Goal: Obtain resource: Download file/media

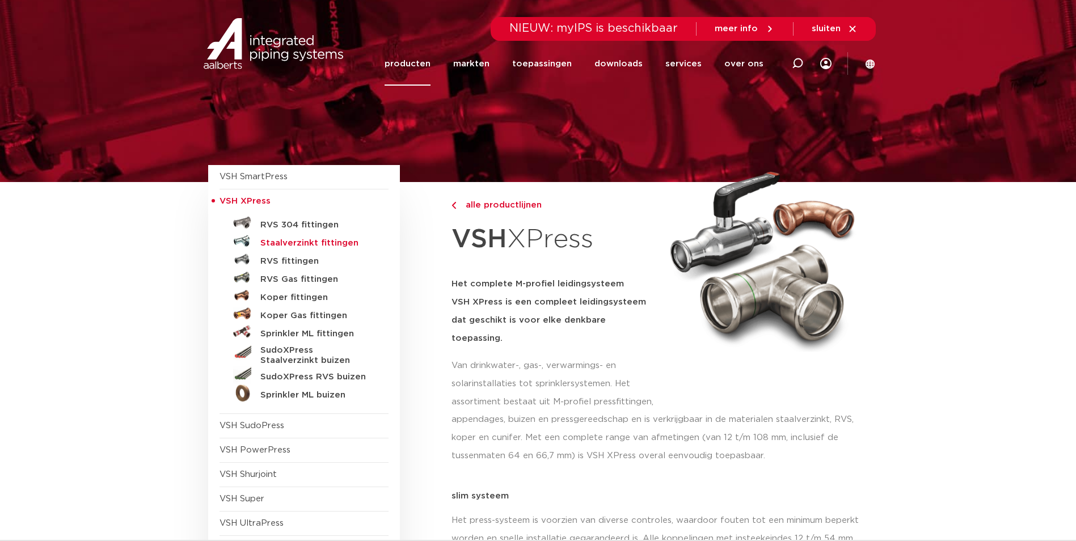
click at [277, 239] on h5 "Staalverzinkt fittingen" at bounding box center [316, 243] width 112 height 10
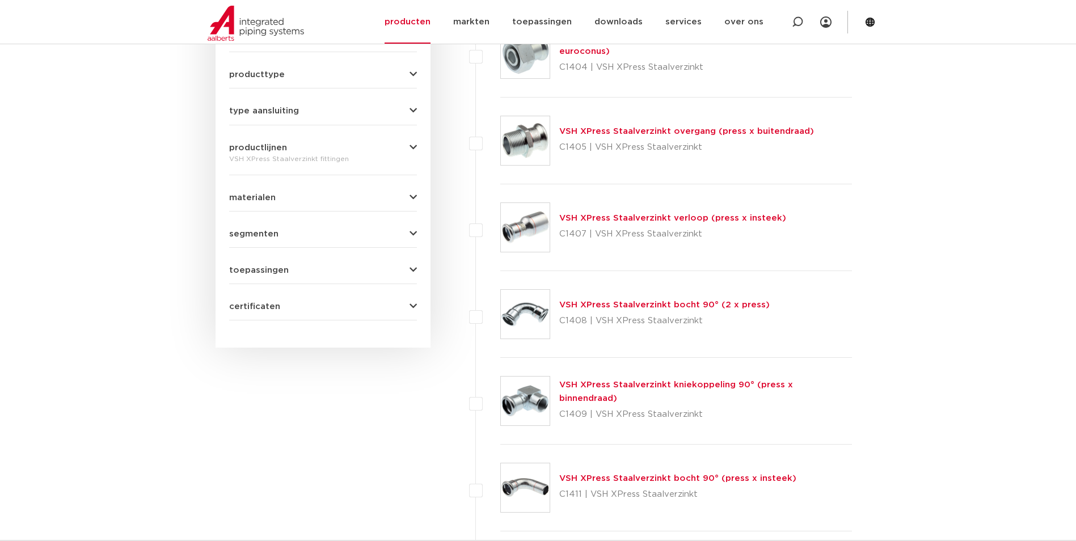
scroll to position [472, 0]
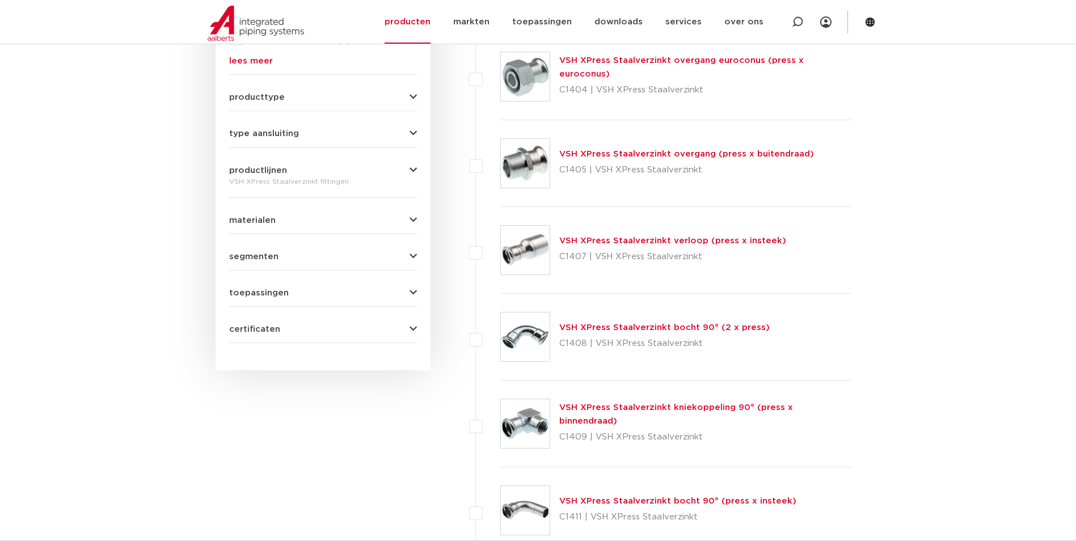
click at [273, 330] on span "certificaten" at bounding box center [254, 329] width 51 height 9
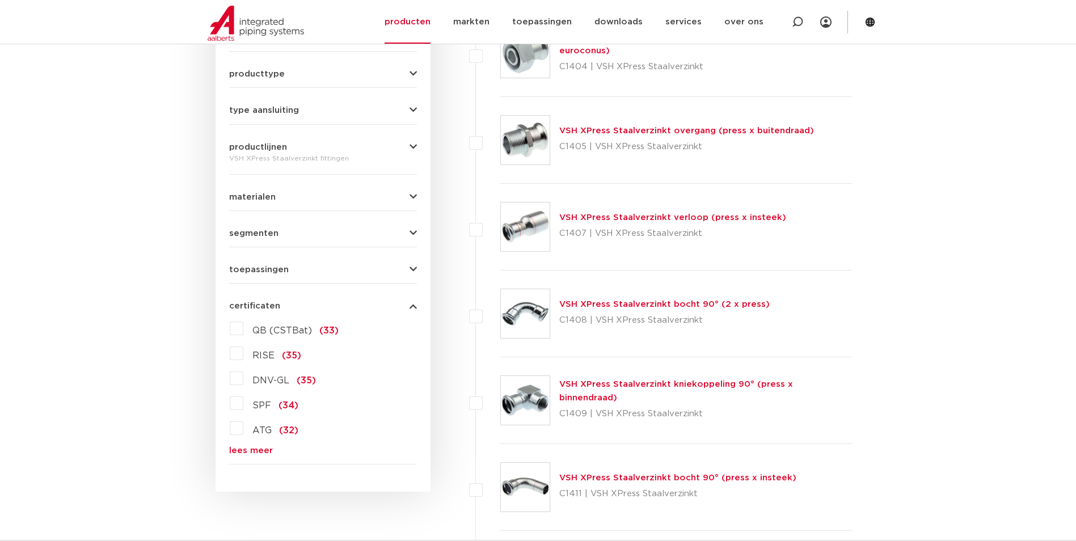
scroll to position [567, 0]
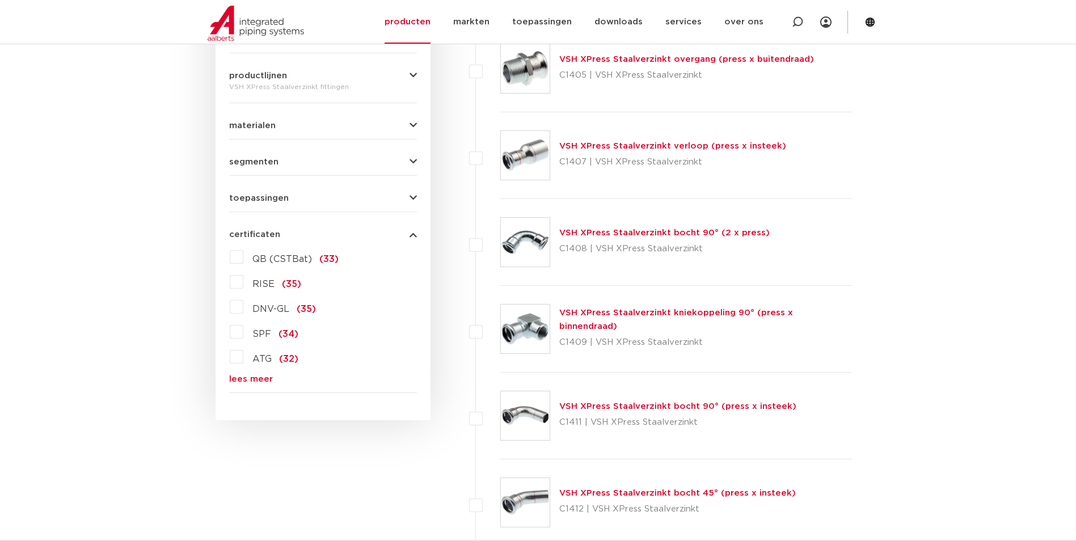
click at [257, 377] on link "lees meer" at bounding box center [323, 379] width 188 height 9
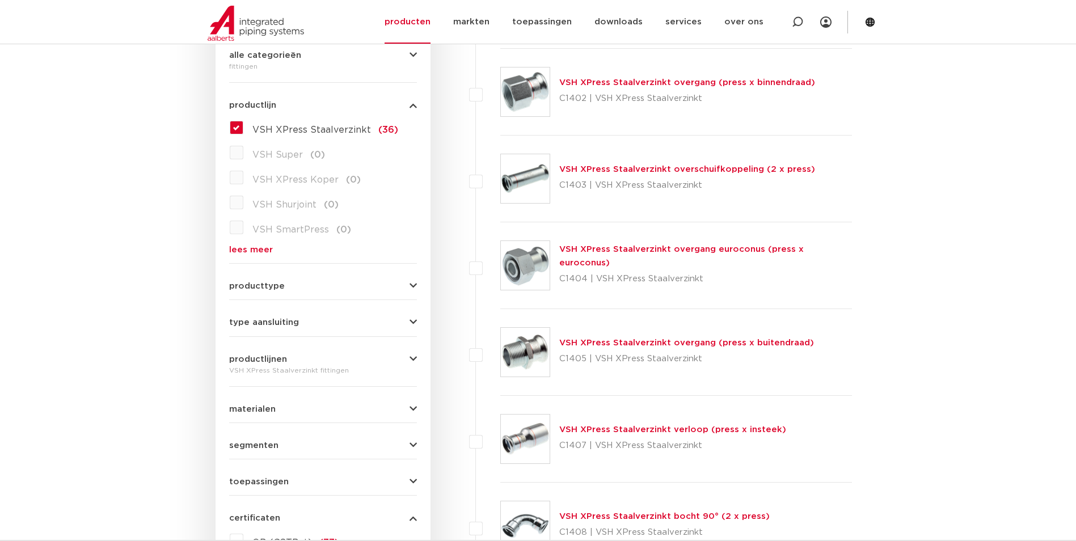
scroll to position [472, 0]
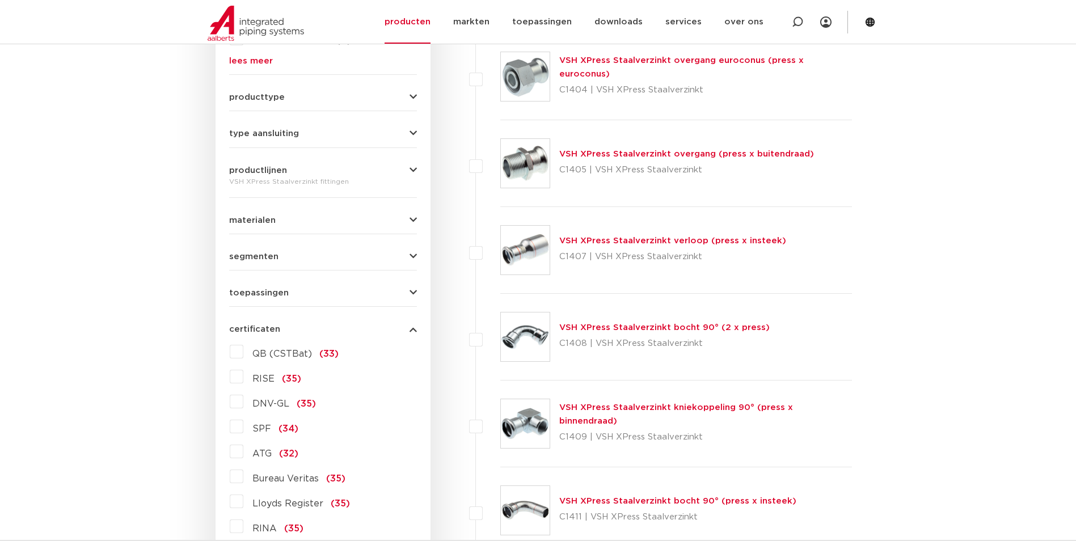
click at [285, 353] on span "QB (CSTBat)" at bounding box center [282, 353] width 60 height 9
click at [0, 0] on input "QB (CSTBat) (33)" at bounding box center [0, 0] width 0 height 0
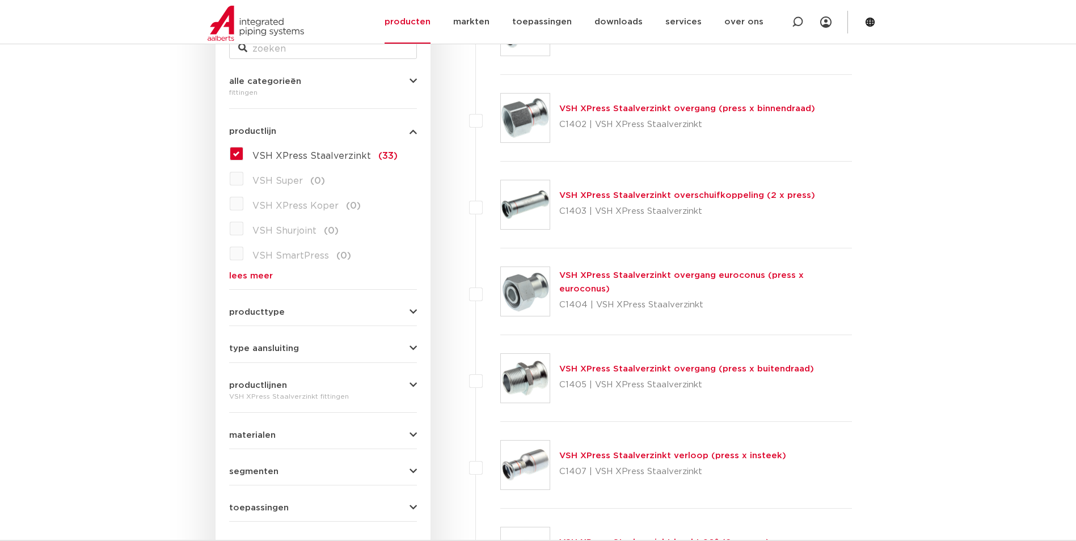
scroll to position [378, 0]
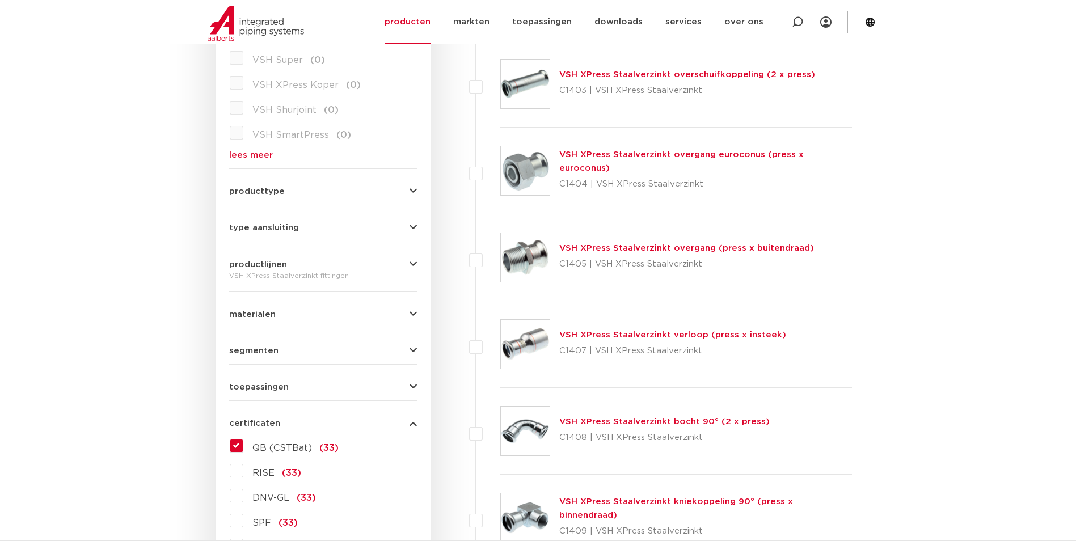
click at [243, 443] on label "QB (CSTBat) (33)" at bounding box center [290, 446] width 95 height 18
click at [0, 0] on input "QB (CSTBat) (33)" at bounding box center [0, 0] width 0 height 0
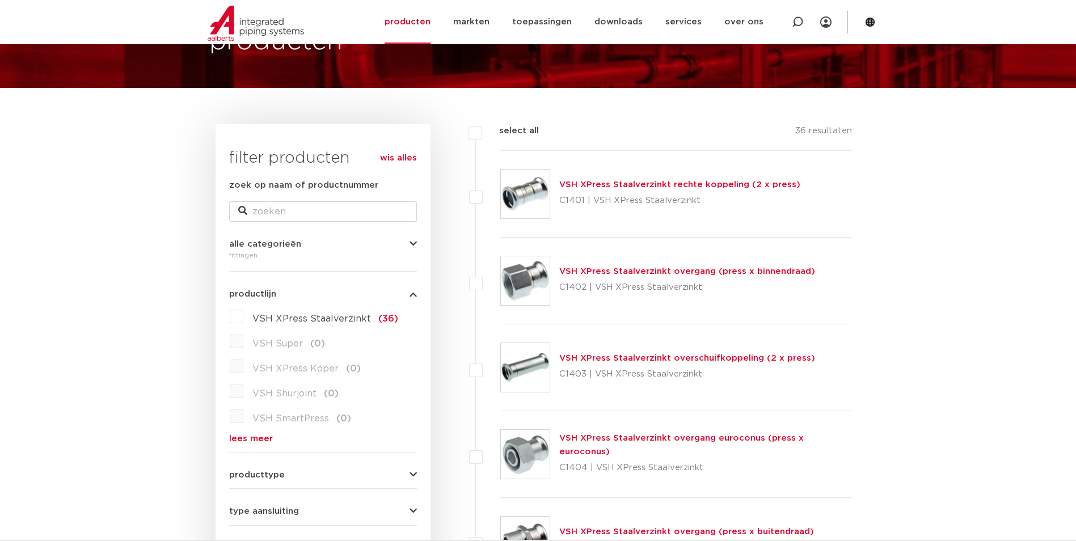
click at [273, 316] on span "VSH XPress Staalverzinkt" at bounding box center [311, 318] width 119 height 9
click at [0, 0] on input "VSH XPress Staalverzinkt (36)" at bounding box center [0, 0] width 0 height 0
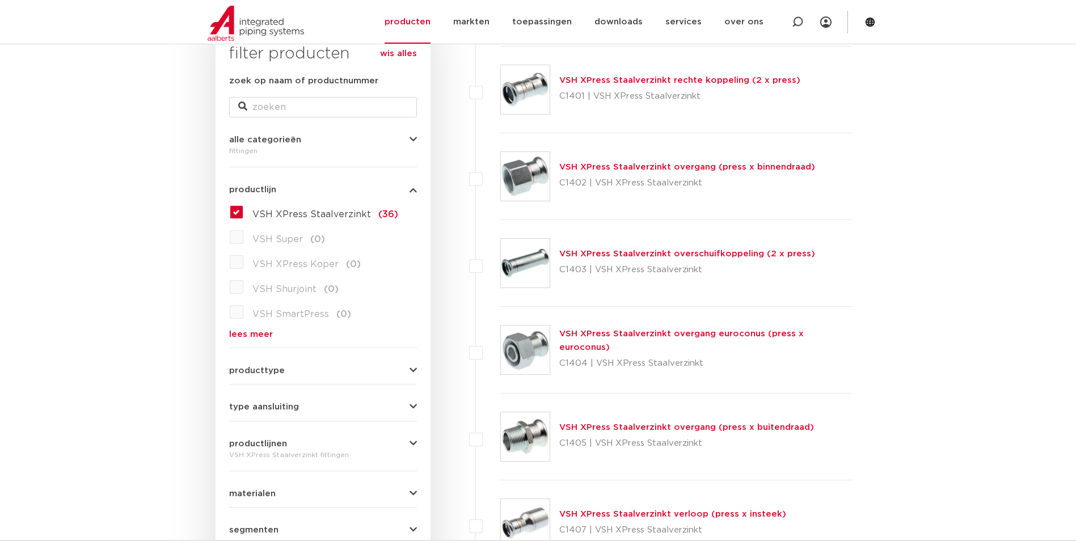
scroll to position [378, 0]
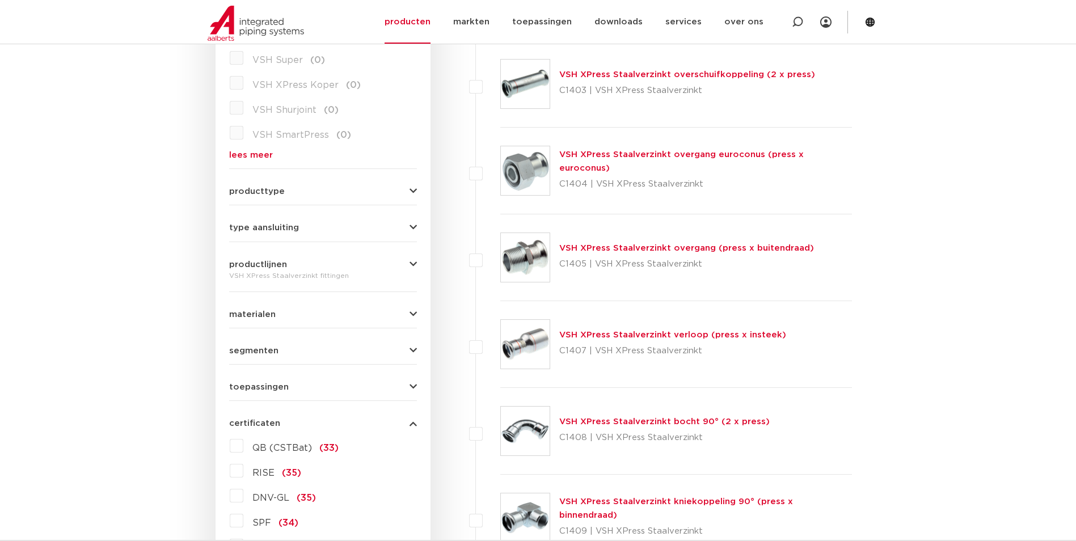
click at [286, 383] on span "toepassingen" at bounding box center [259, 387] width 60 height 9
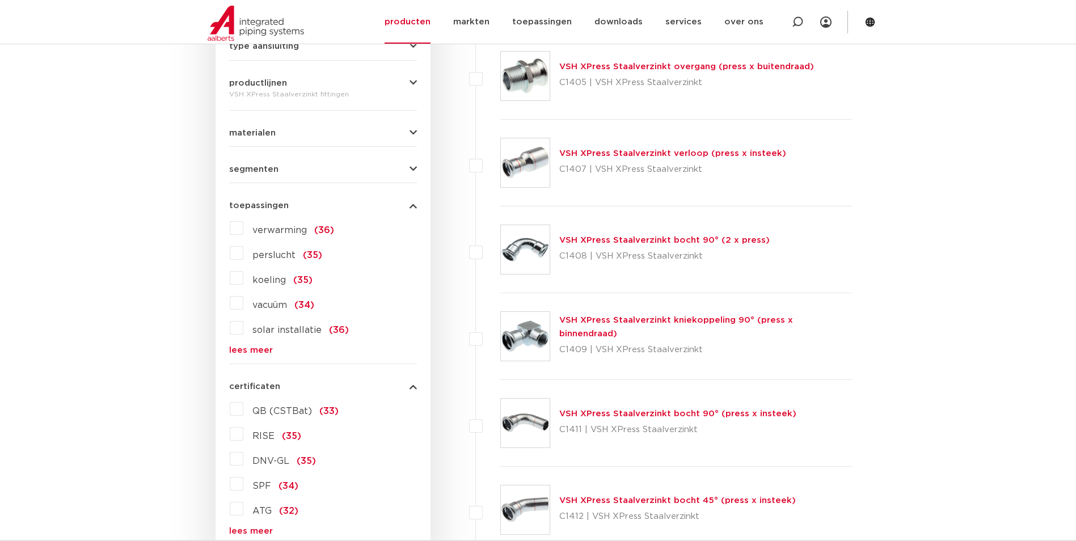
scroll to position [567, 0]
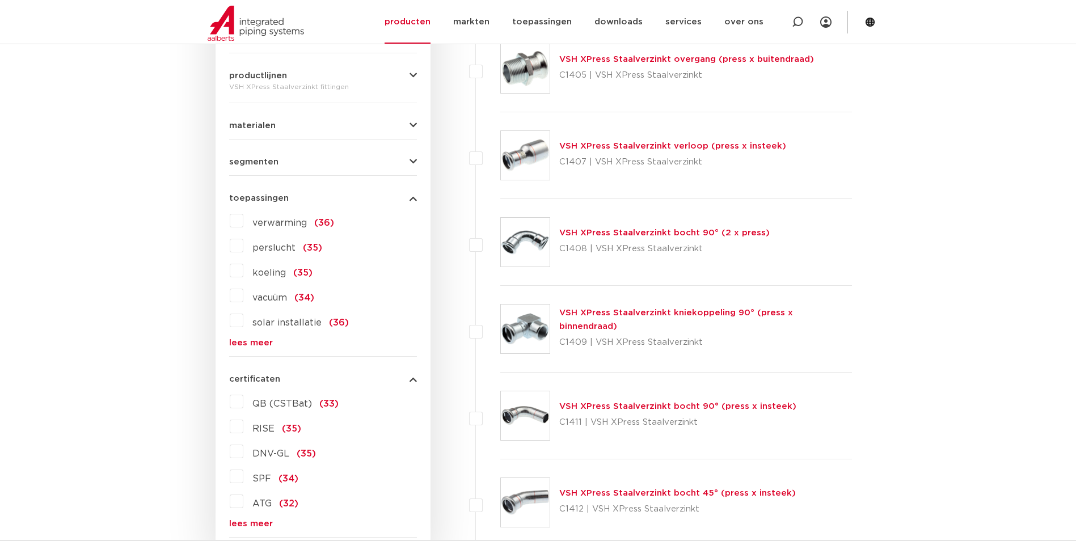
click at [274, 225] on span "verwarming" at bounding box center [279, 222] width 54 height 9
click at [0, 0] on input "verwarming (36)" at bounding box center [0, 0] width 0 height 0
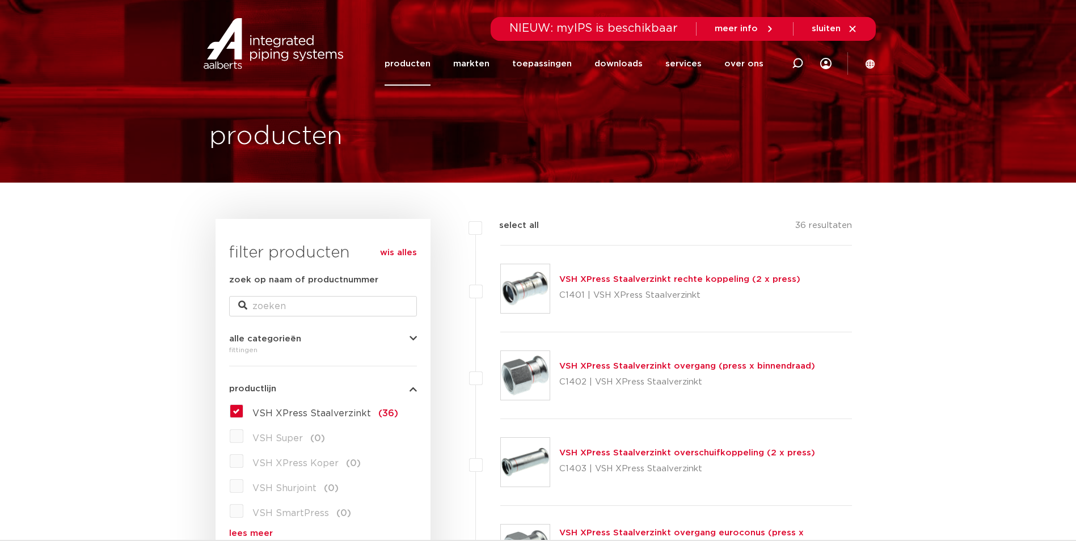
click at [426, 70] on link "producten" at bounding box center [407, 64] width 46 height 44
click at [536, 63] on link "toepassingen" at bounding box center [542, 64] width 60 height 44
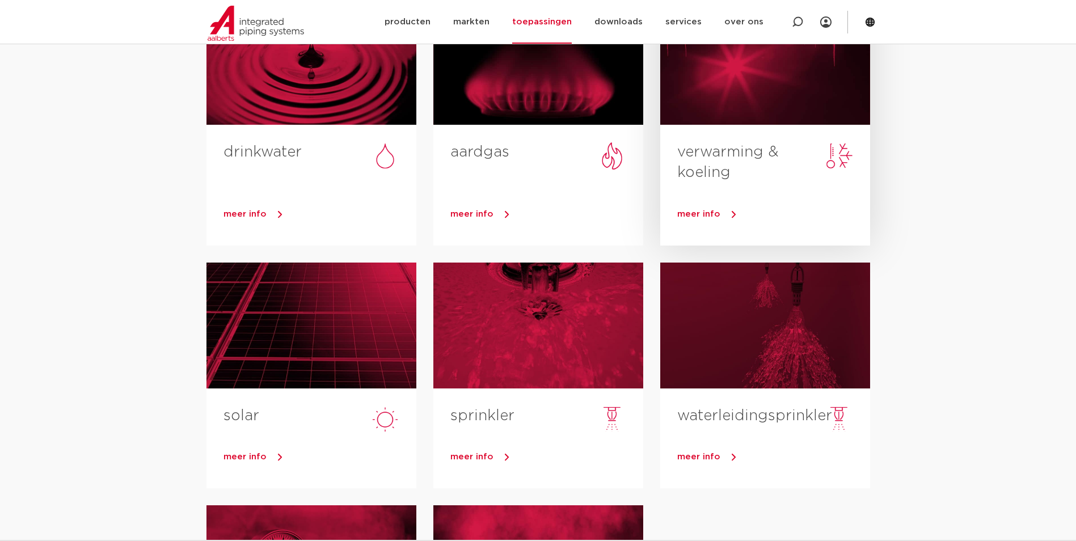
scroll to position [95, 0]
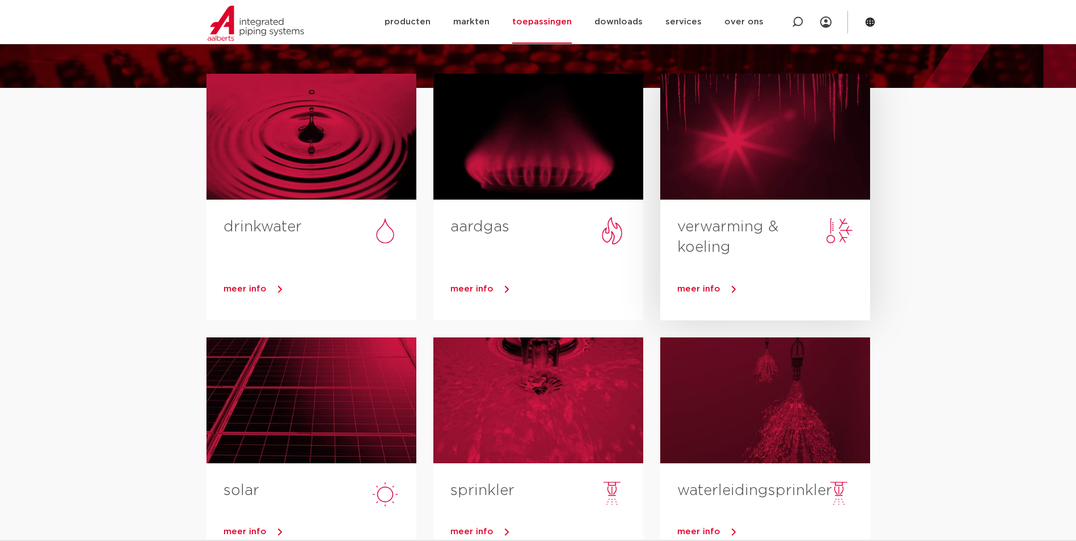
click at [735, 170] on div at bounding box center [765, 137] width 210 height 126
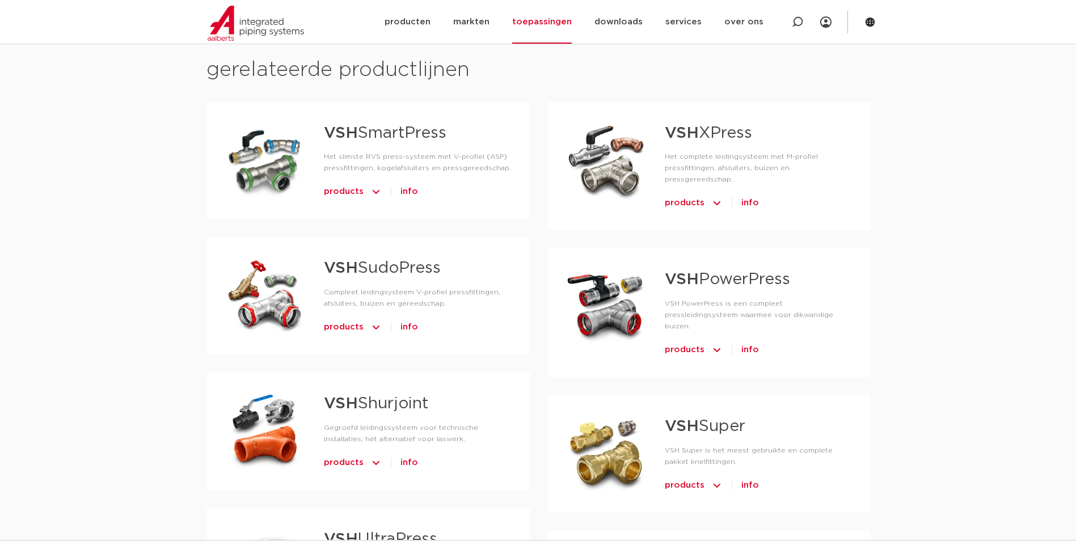
scroll to position [756, 0]
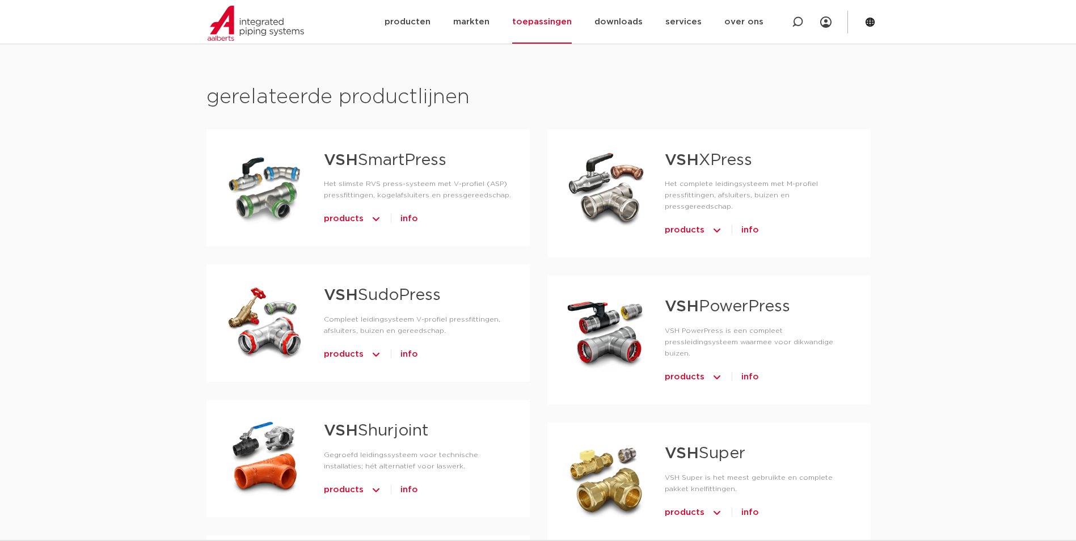
click at [705, 153] on link "VSH XPress" at bounding box center [708, 161] width 87 height 16
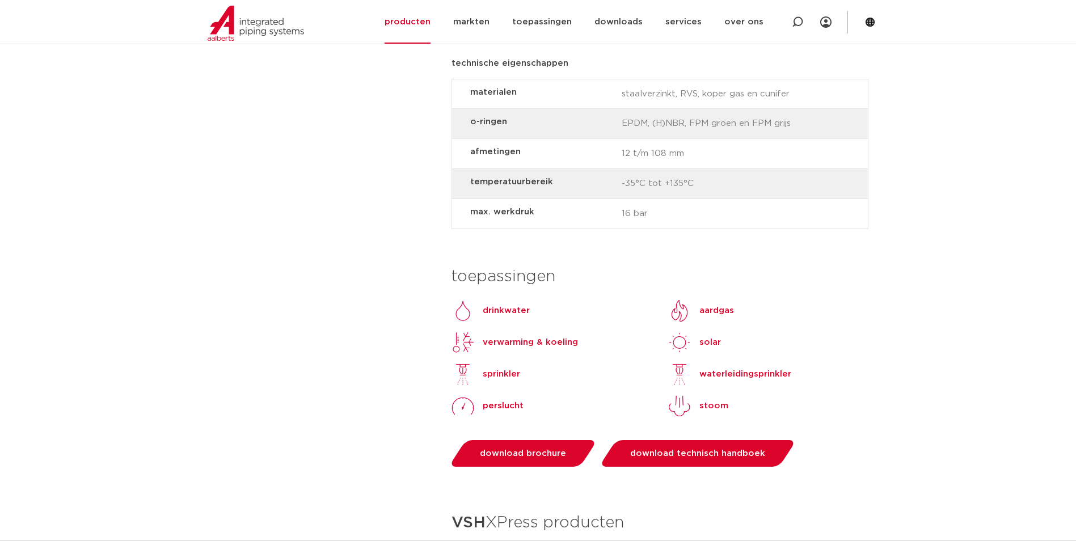
scroll to position [1039, 0]
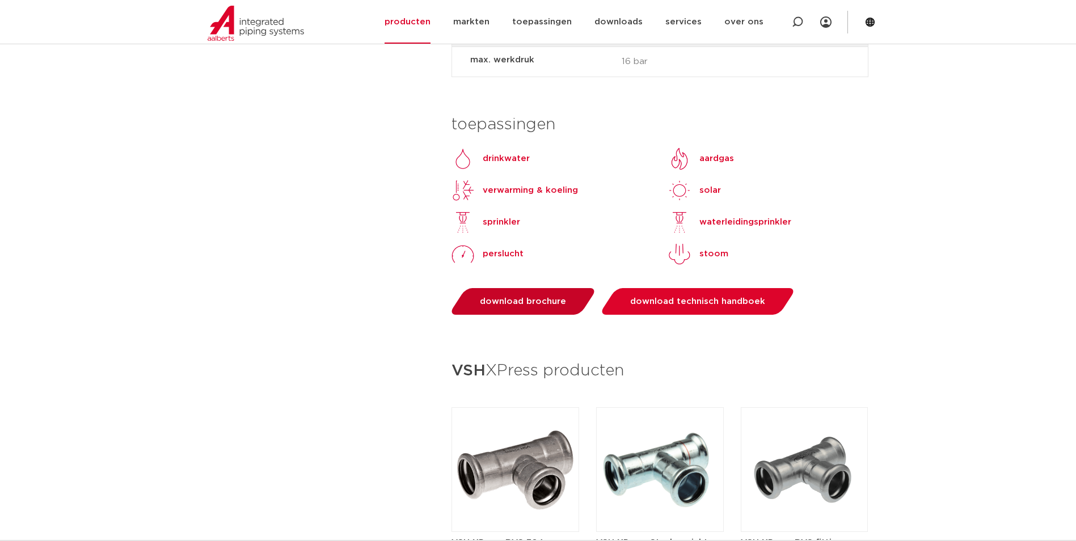
click at [543, 297] on span "download brochure" at bounding box center [523, 301] width 86 height 9
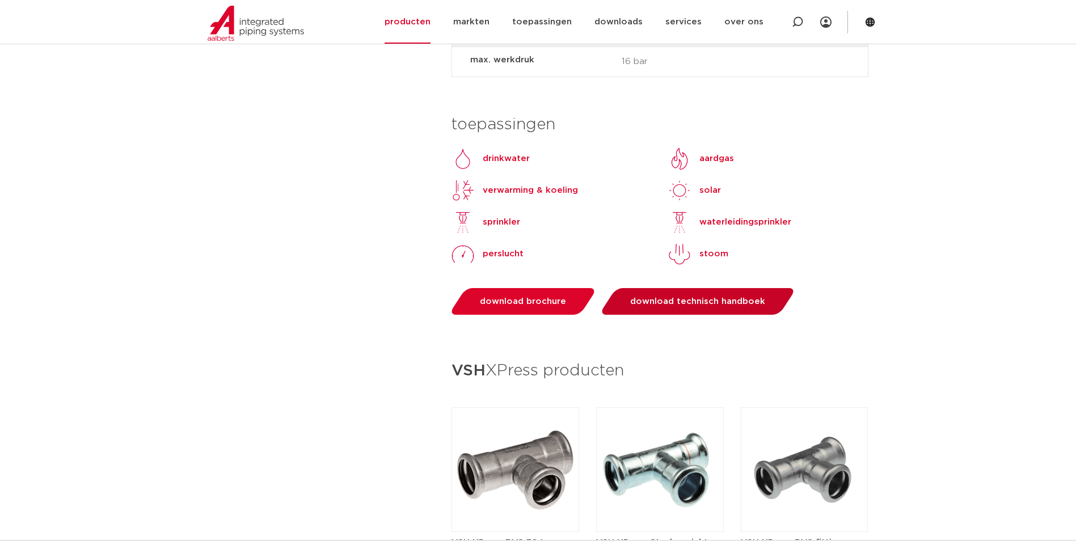
click at [737, 297] on span "download technisch handboek" at bounding box center [697, 301] width 135 height 9
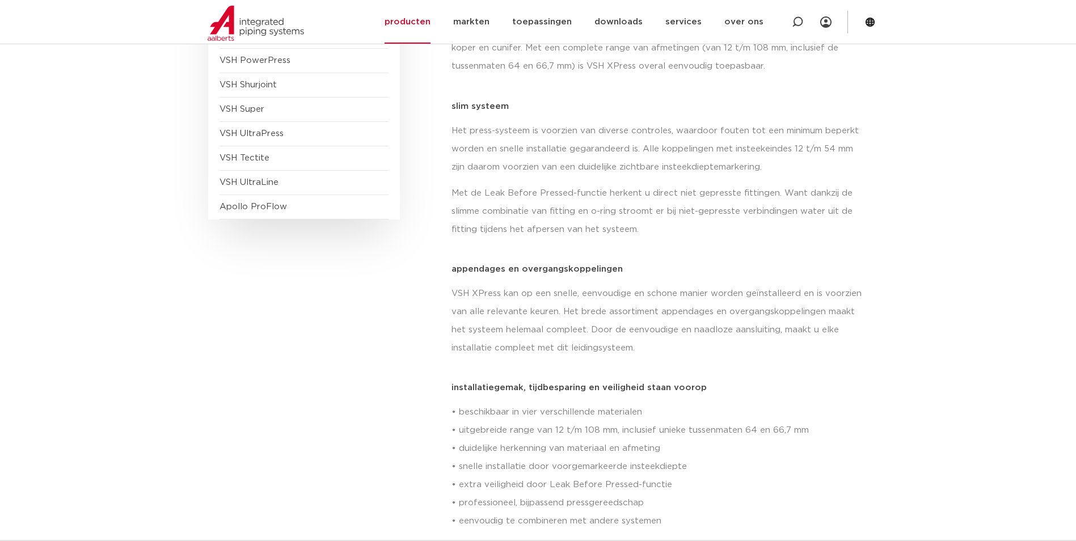
scroll to position [0, 0]
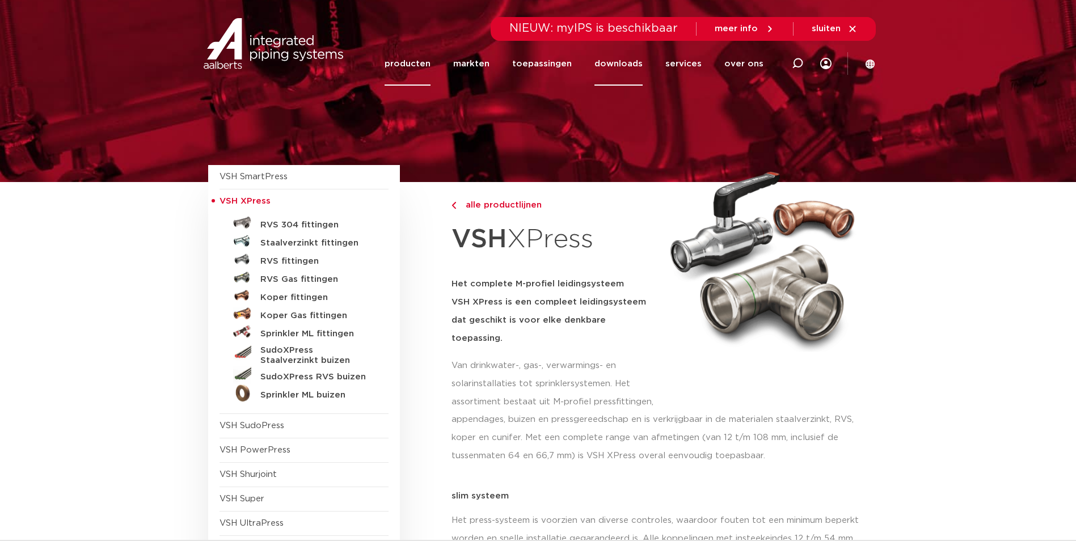
click at [627, 63] on link "downloads" at bounding box center [618, 64] width 48 height 44
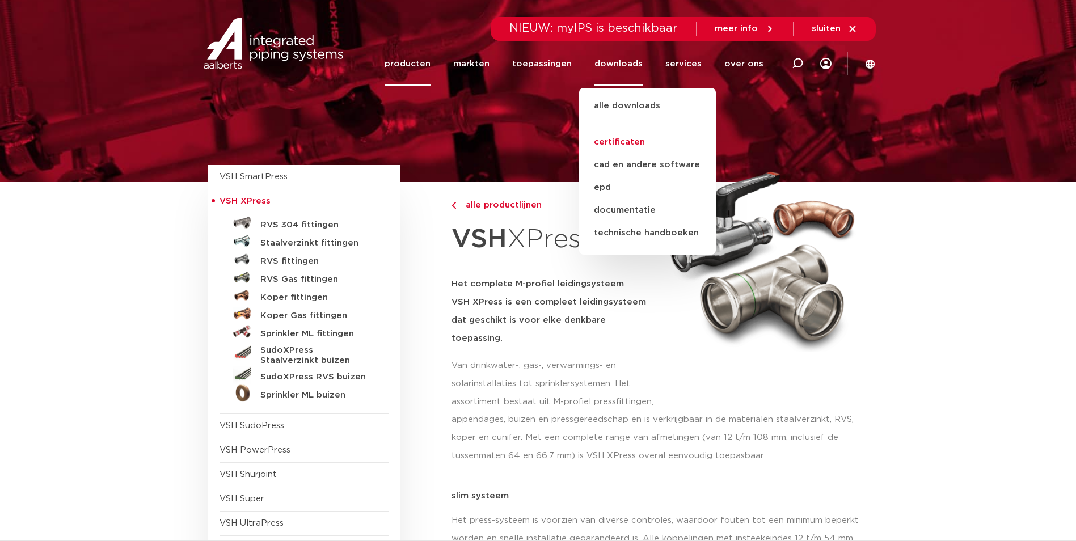
click at [617, 134] on link "certificaten" at bounding box center [647, 142] width 137 height 23
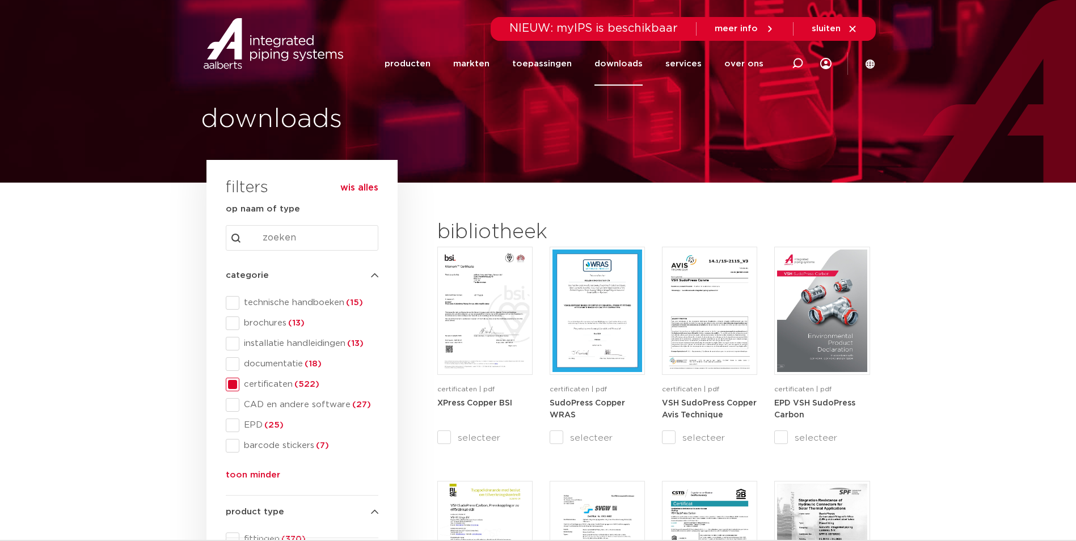
click at [274, 240] on input "Search content" at bounding box center [302, 238] width 153 height 26
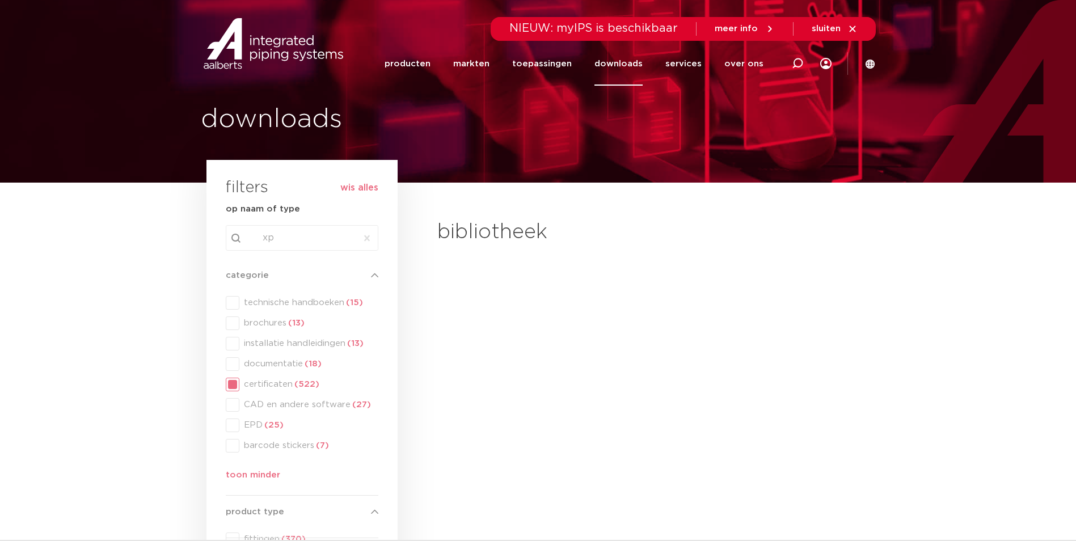
type input "x"
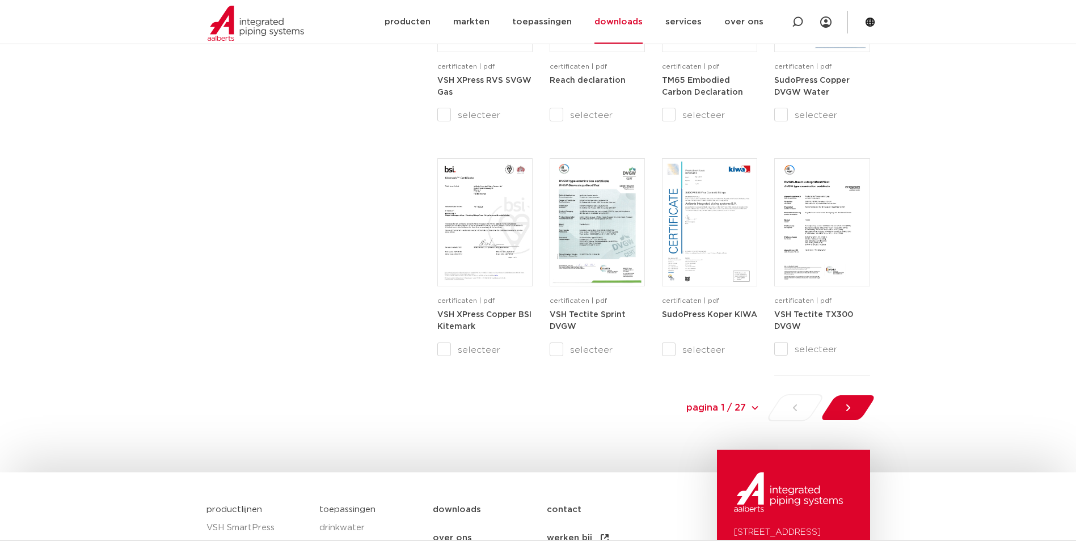
scroll to position [1229, 0]
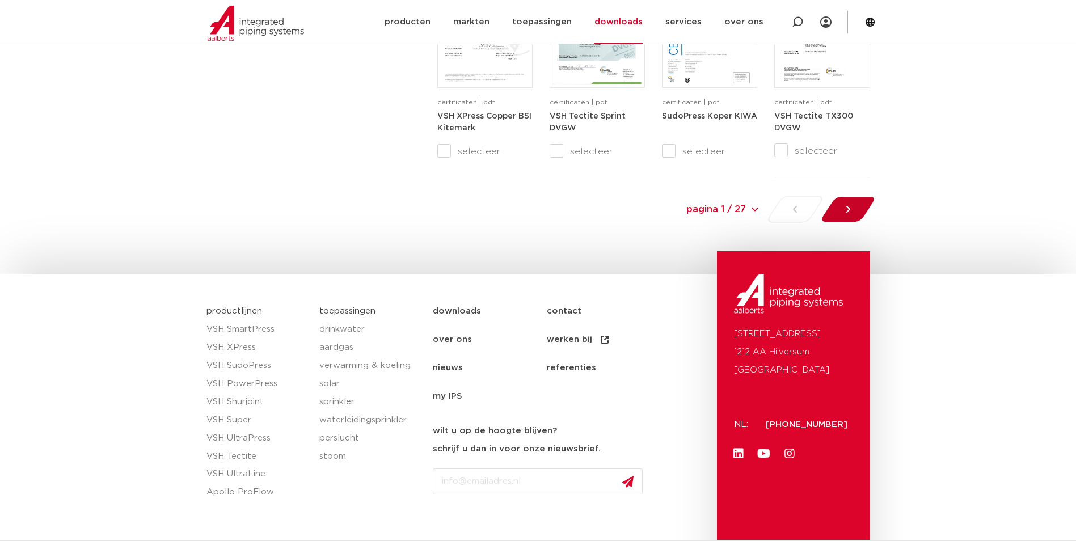
click at [835, 207] on div at bounding box center [847, 209] width 62 height 27
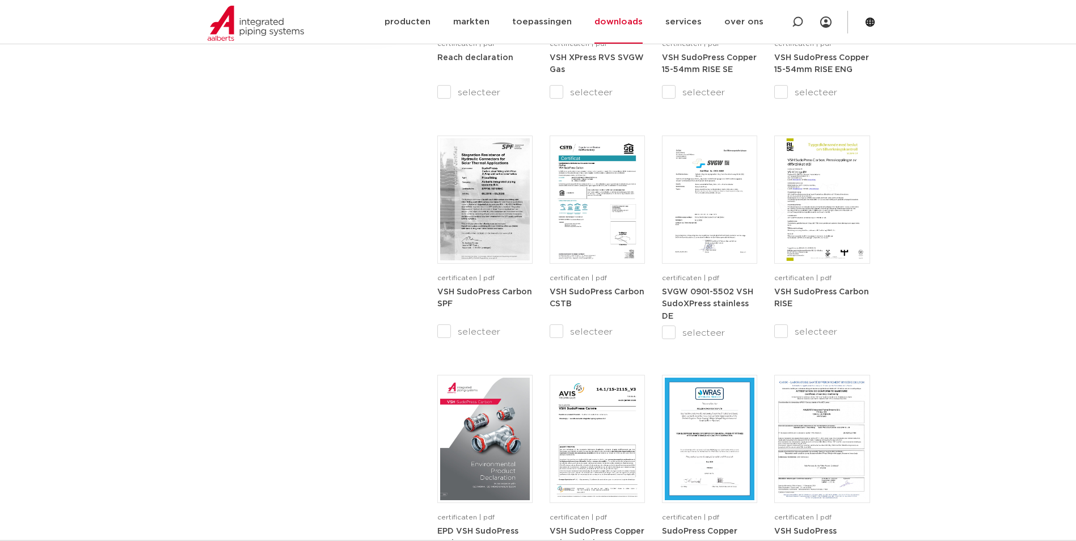
scroll to position [908, 0]
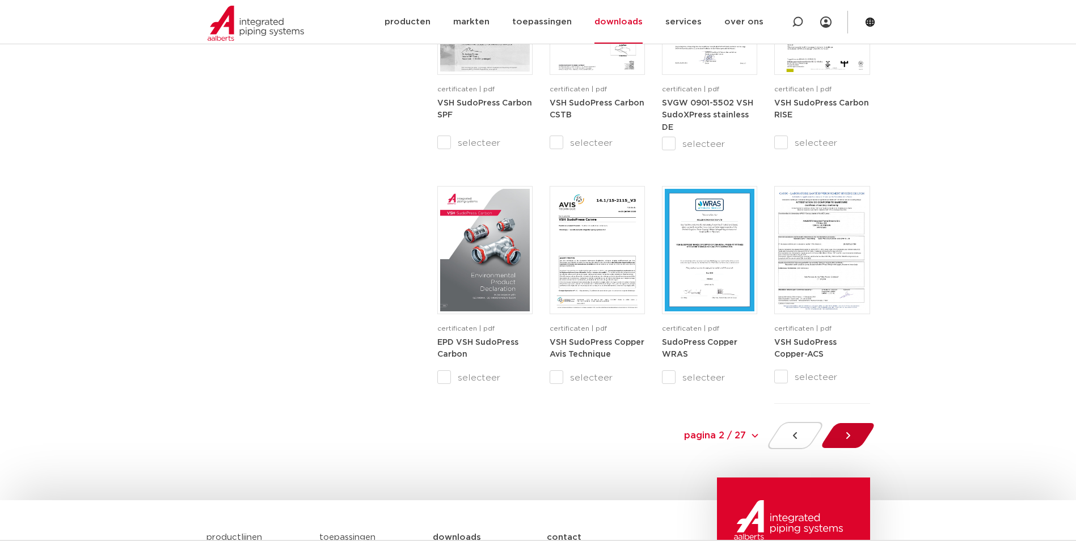
click at [853, 438] on icon at bounding box center [847, 435] width 11 height 11
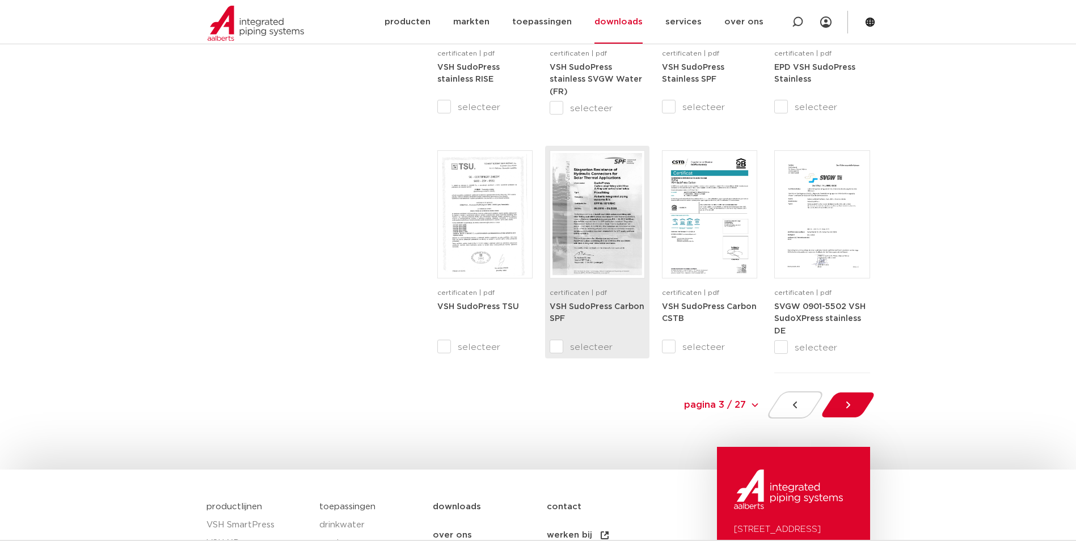
scroll to position [1039, 0]
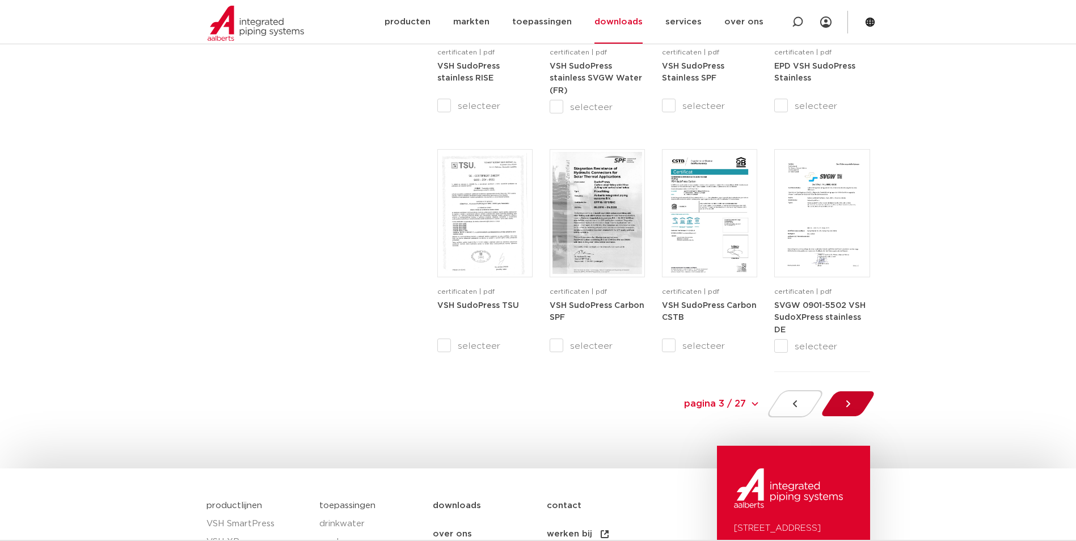
click at [855, 405] on div at bounding box center [847, 403] width 62 height 27
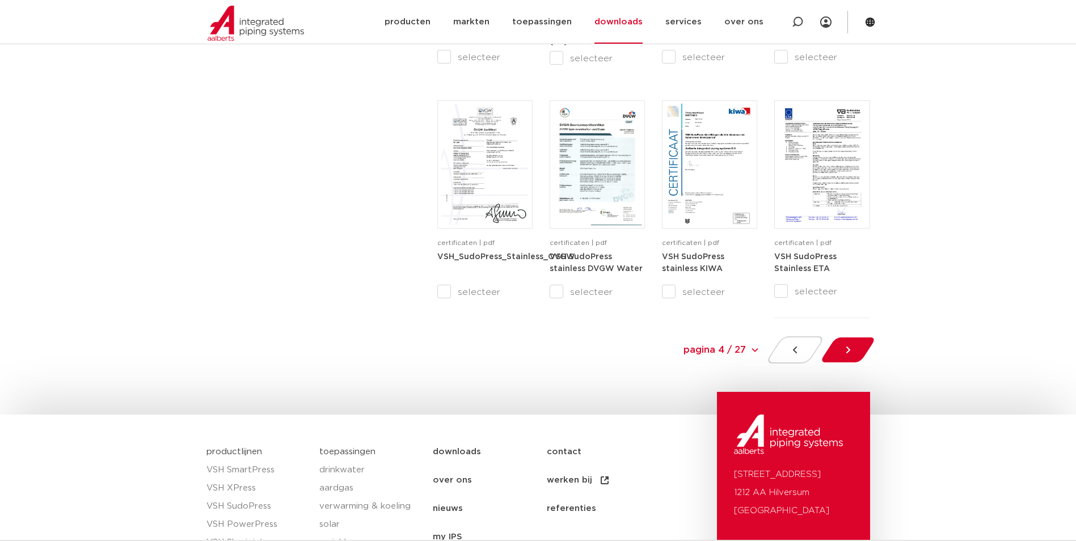
scroll to position [1278, 0]
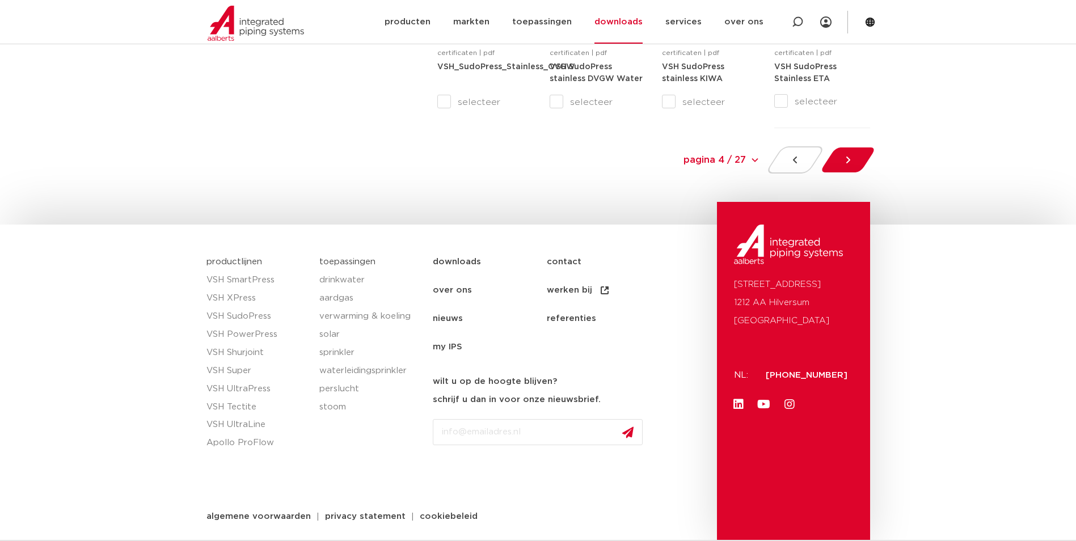
click at [856, 160] on div at bounding box center [847, 159] width 62 height 27
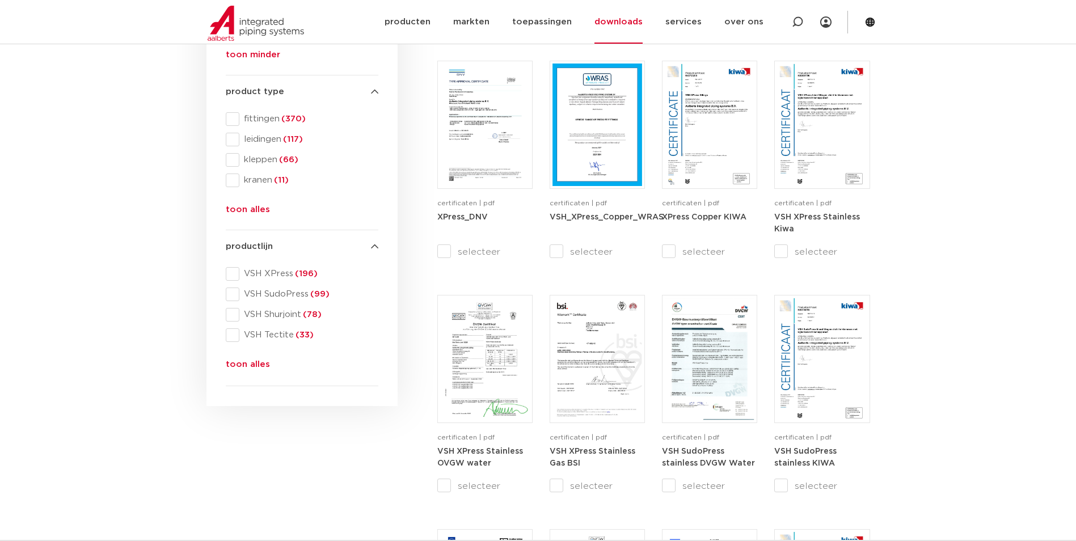
scroll to position [435, 0]
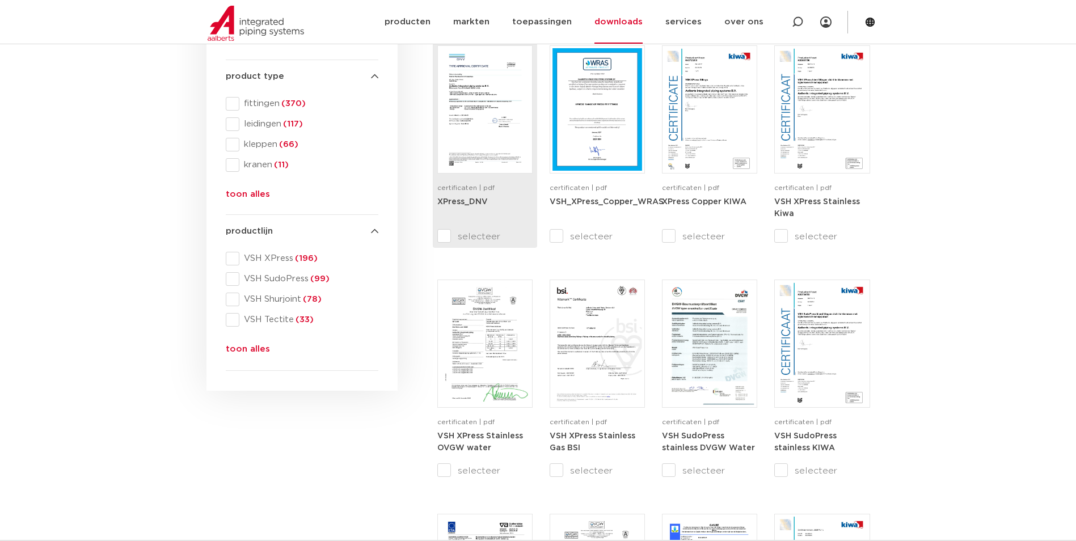
click at [468, 199] on strong "XPress_DNV" at bounding box center [462, 202] width 50 height 8
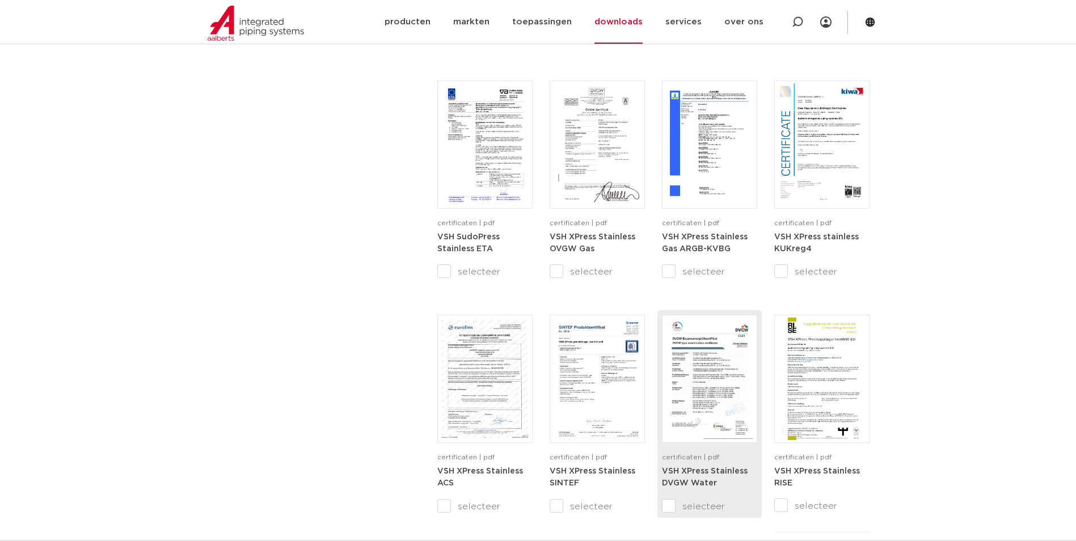
scroll to position [1002, 0]
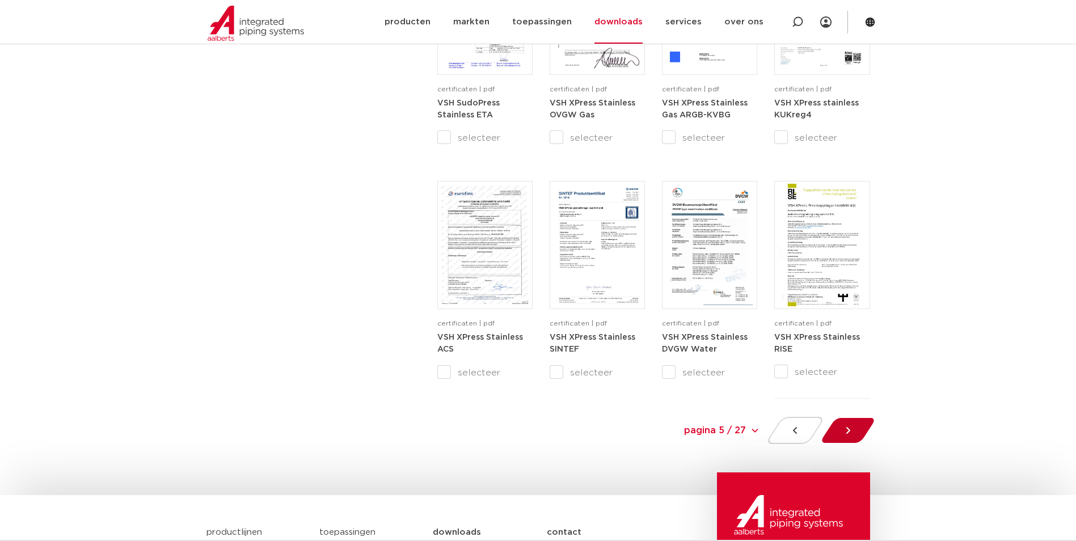
click at [855, 424] on div at bounding box center [847, 430] width 62 height 27
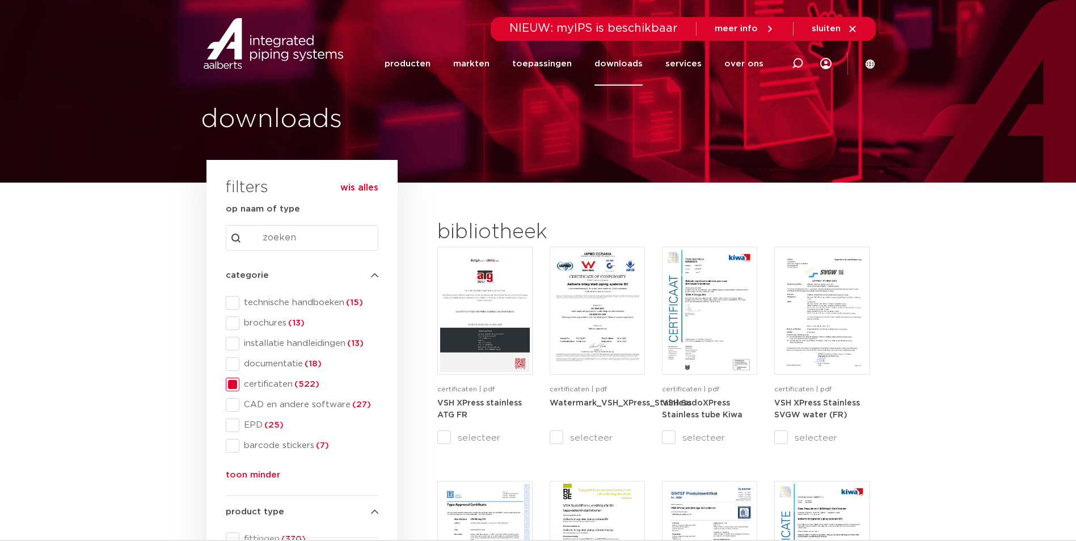
click at [606, 60] on link "downloads" at bounding box center [618, 64] width 48 height 44
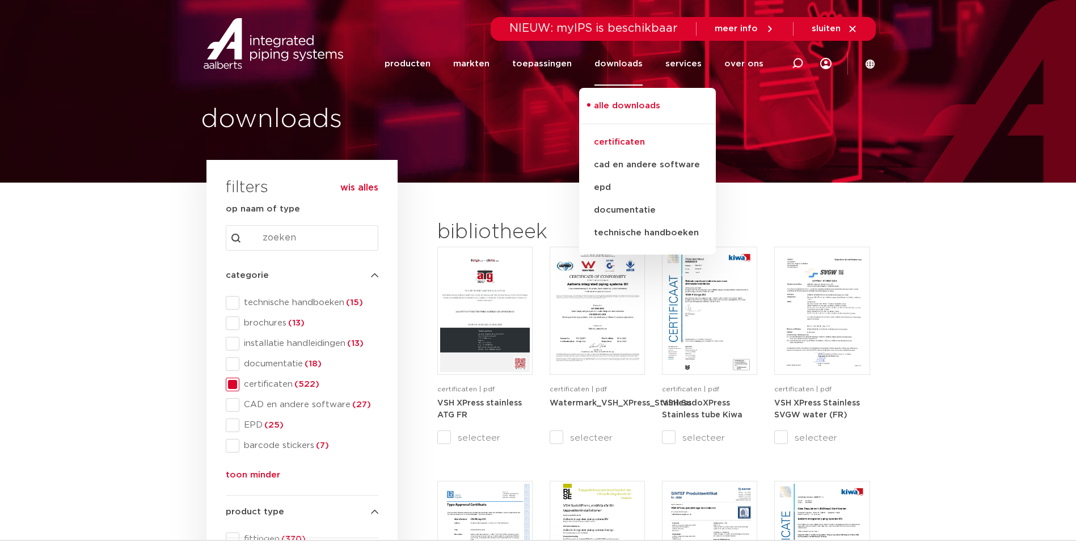
click at [634, 145] on link "certificaten" at bounding box center [647, 142] width 137 height 23
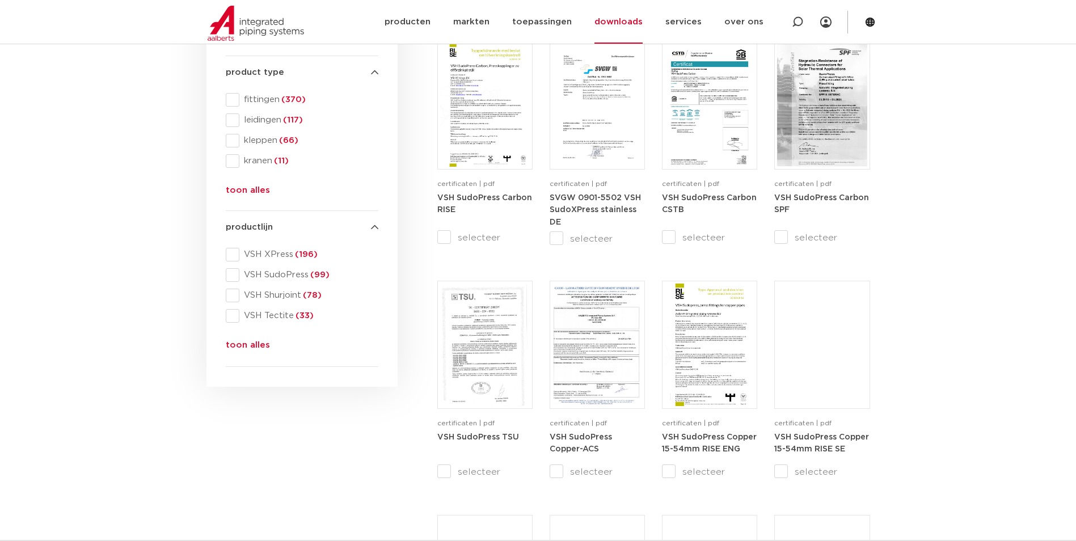
scroll to position [472, 0]
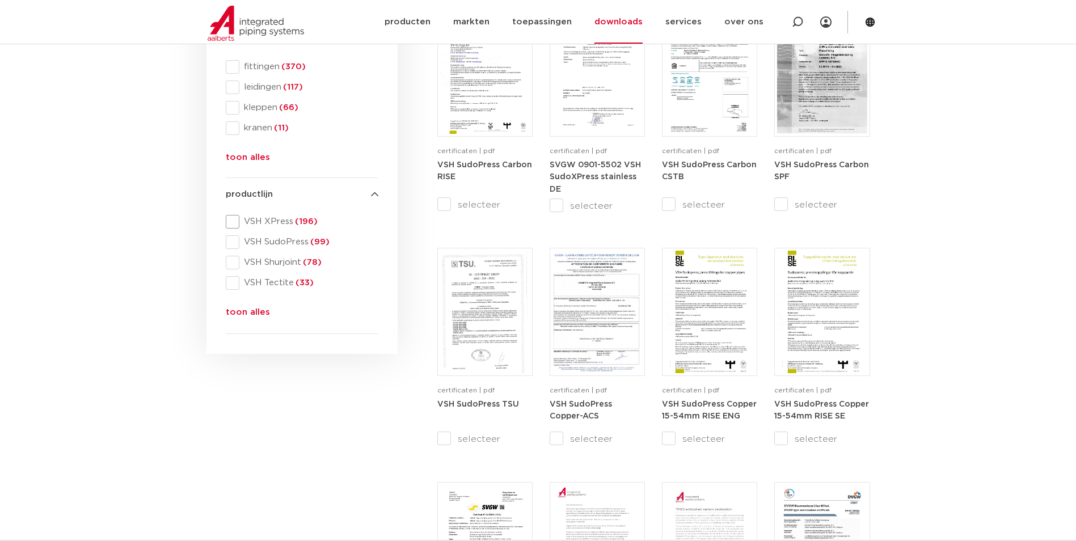
click at [277, 219] on span "VSH XPress (196)" at bounding box center [308, 221] width 139 height 11
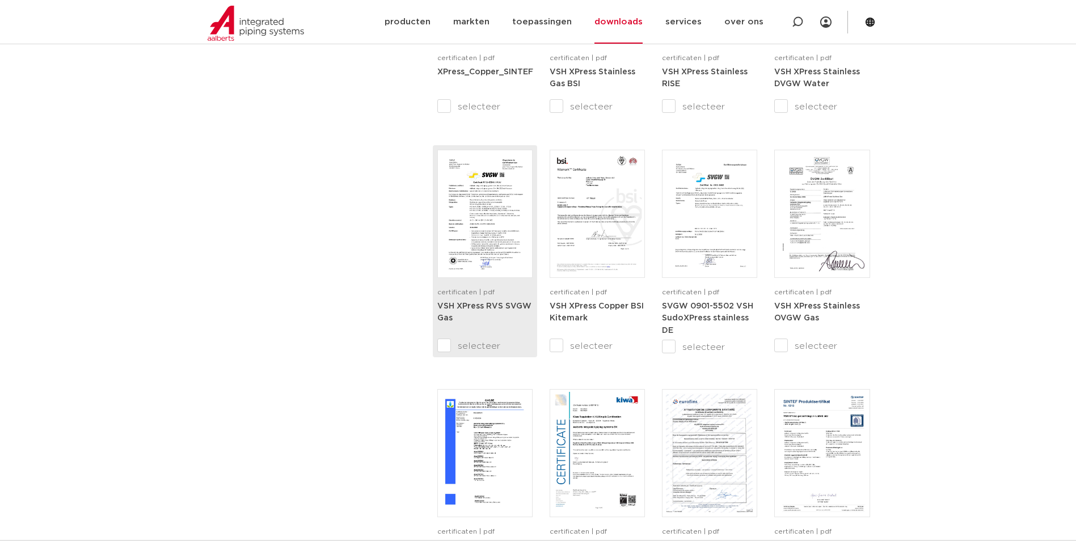
scroll to position [1039, 0]
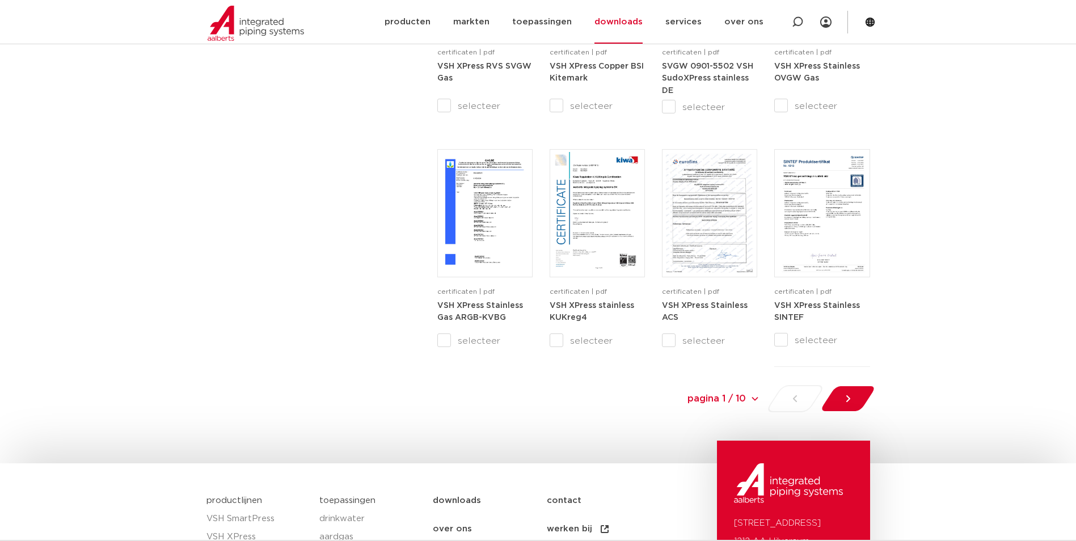
click at [778, 393] on div "pagina 1 / 10 pagina 1 / 10 1 2 3 4 5 6 7 8 9 10" at bounding box center [730, 398] width 298 height 27
click at [857, 397] on div at bounding box center [847, 398] width 62 height 27
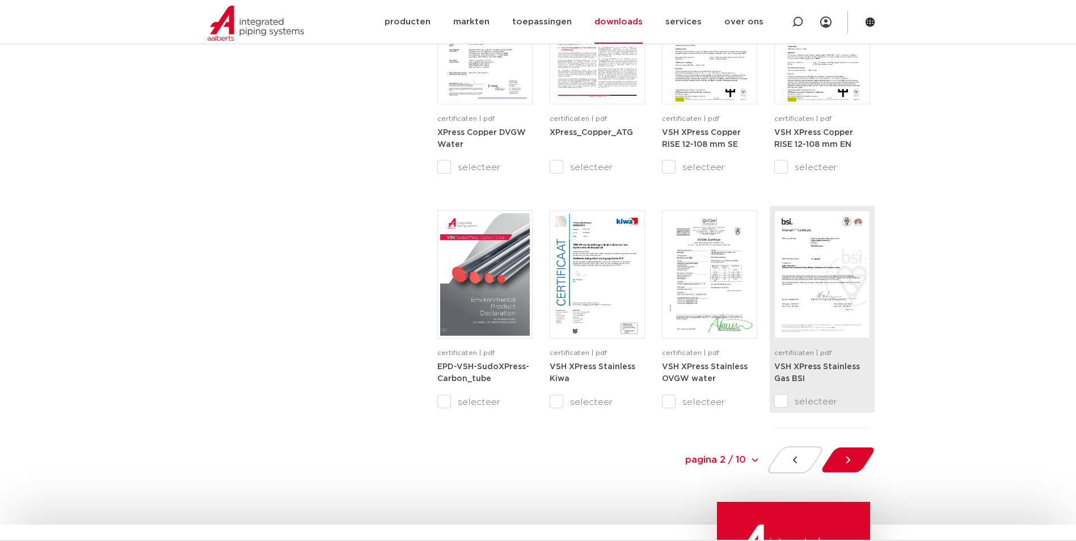
scroll to position [1002, 0]
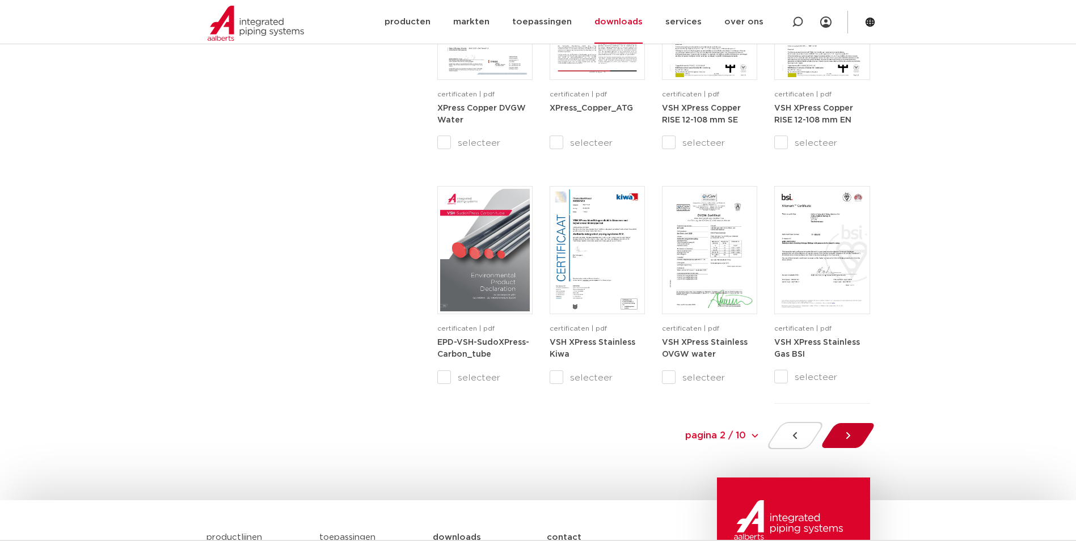
click at [852, 433] on icon at bounding box center [847, 435] width 11 height 11
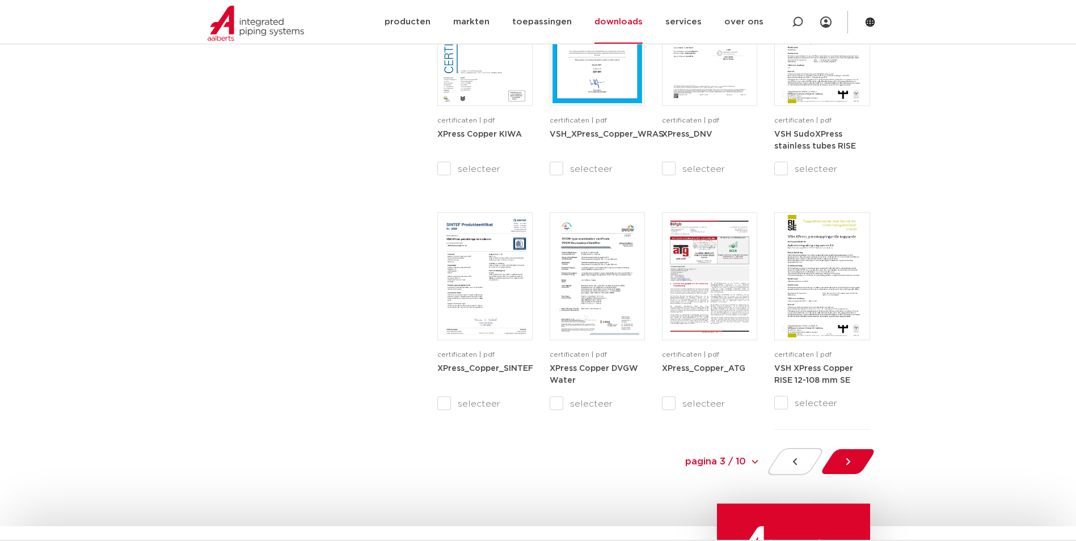
scroll to position [1002, 0]
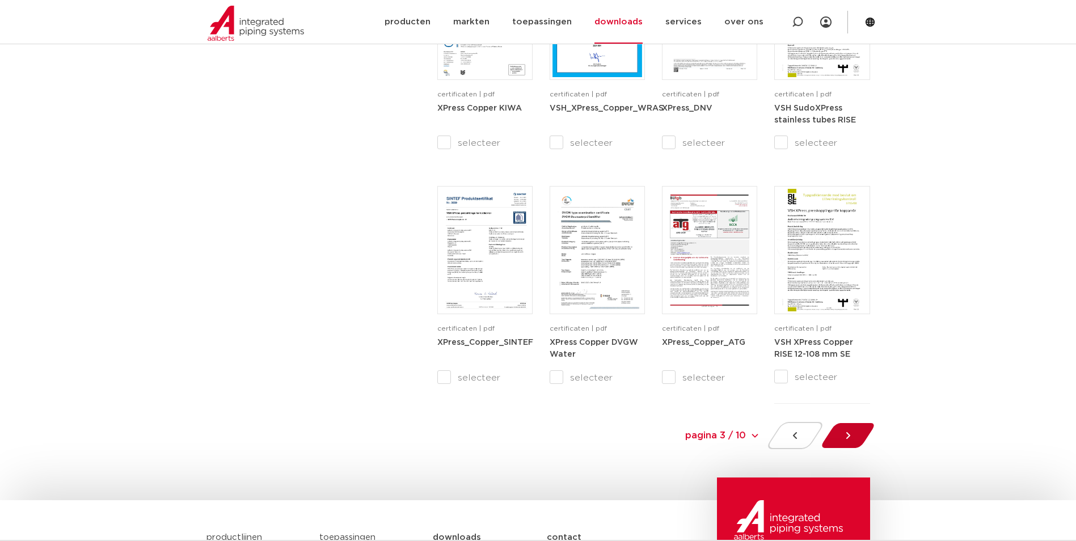
click at [843, 435] on icon at bounding box center [847, 435] width 11 height 11
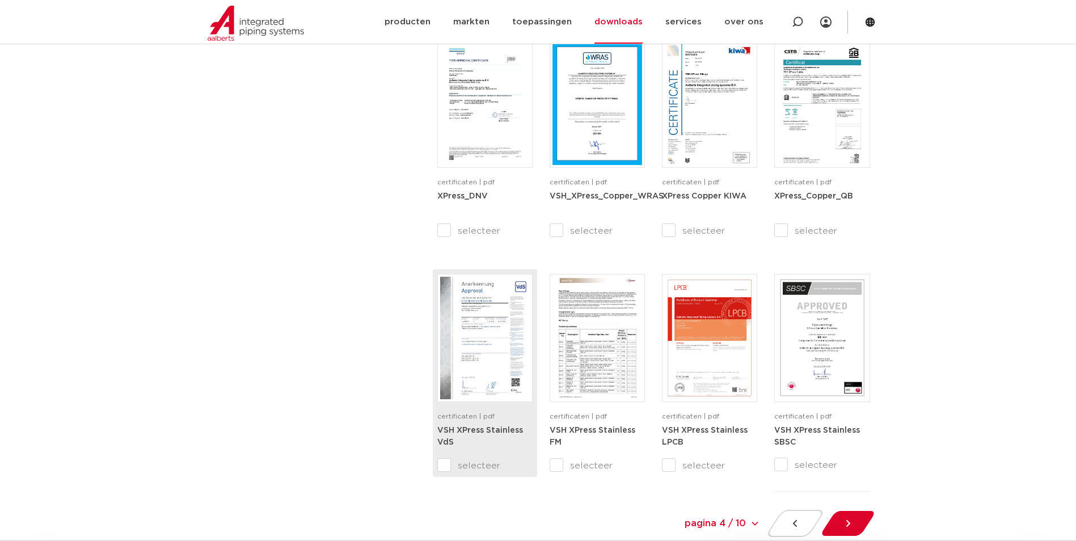
scroll to position [1002, 0]
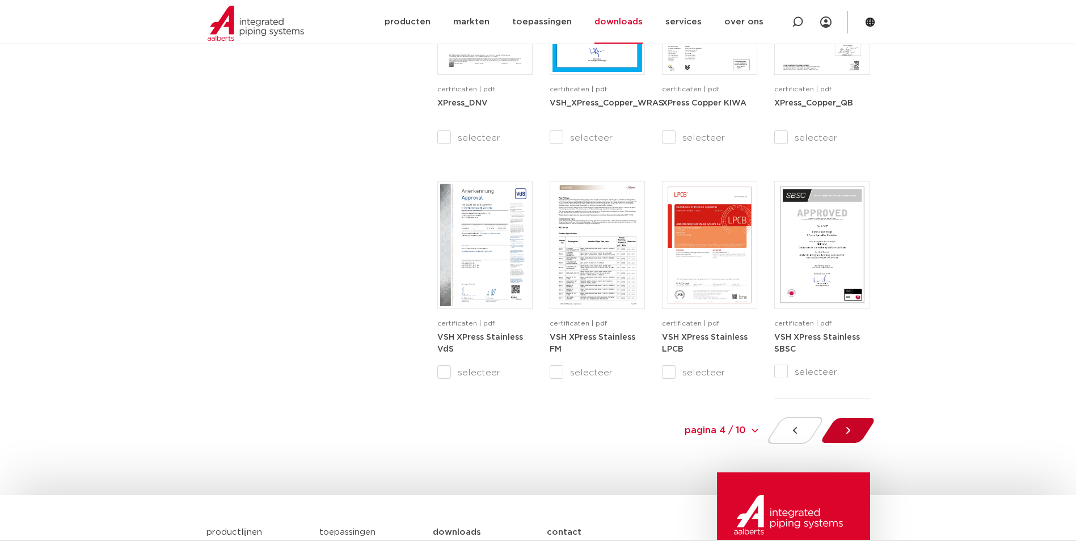
click at [830, 432] on div at bounding box center [847, 430] width 62 height 27
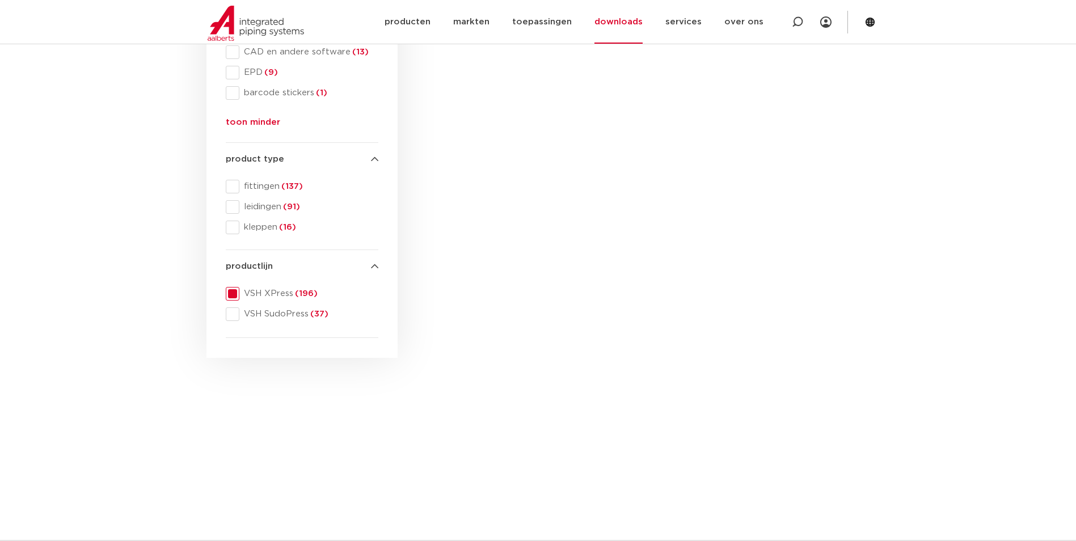
scroll to position [247, 0]
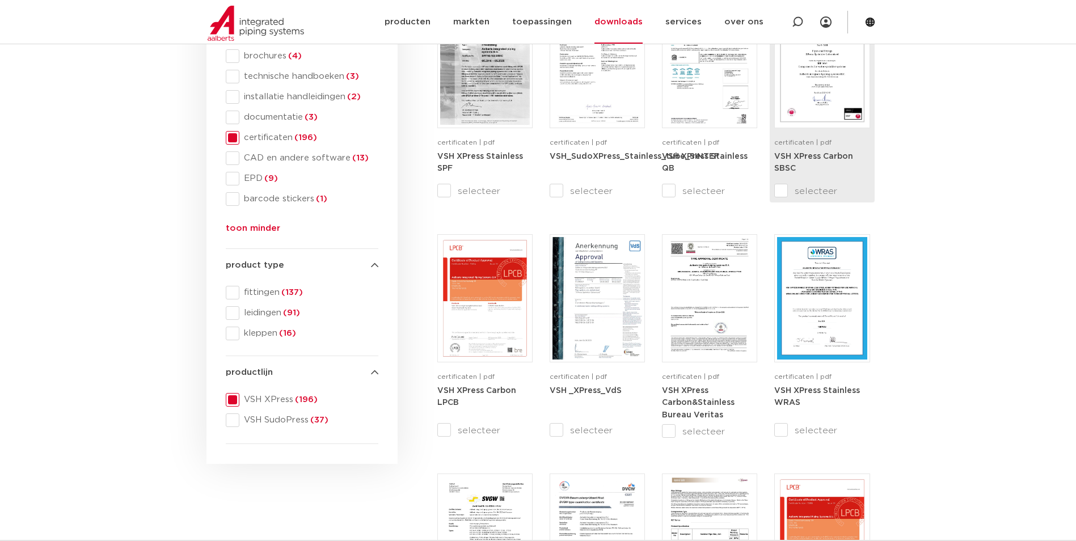
click at [841, 154] on strong "VSH XPress Carbon SBSC" at bounding box center [813, 163] width 79 height 20
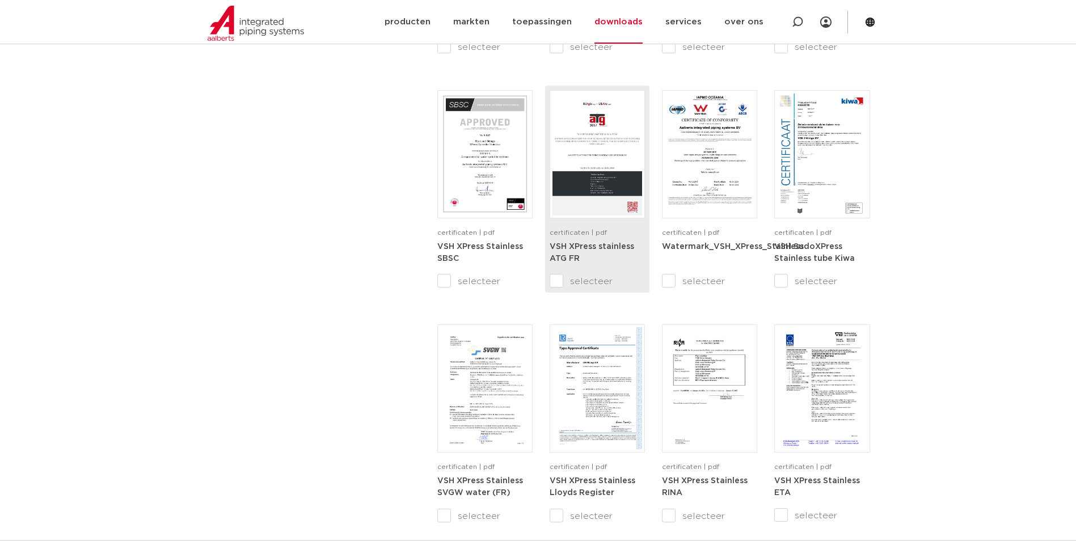
scroll to position [1002, 0]
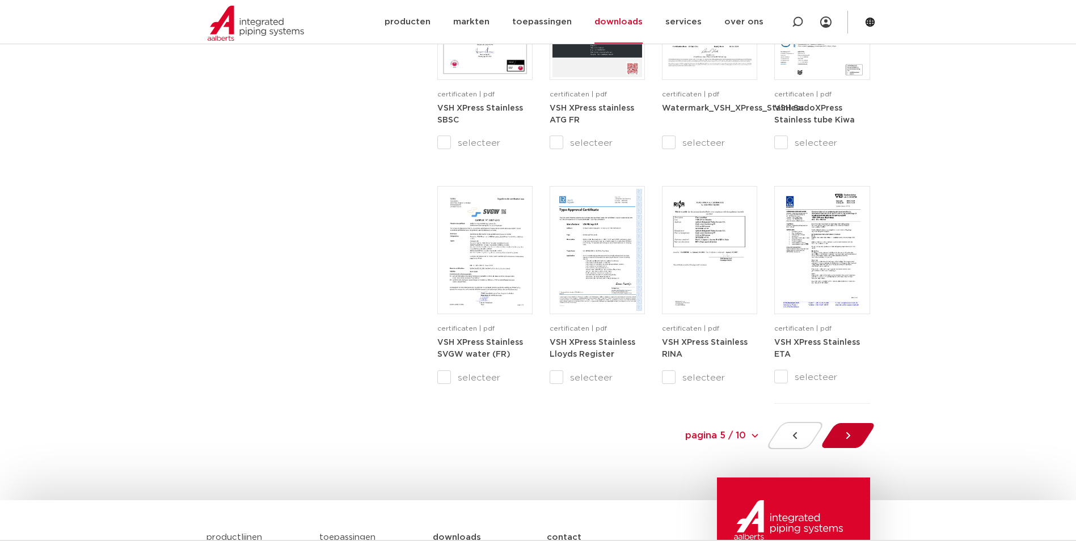
click at [848, 437] on icon at bounding box center [847, 435] width 4 height 7
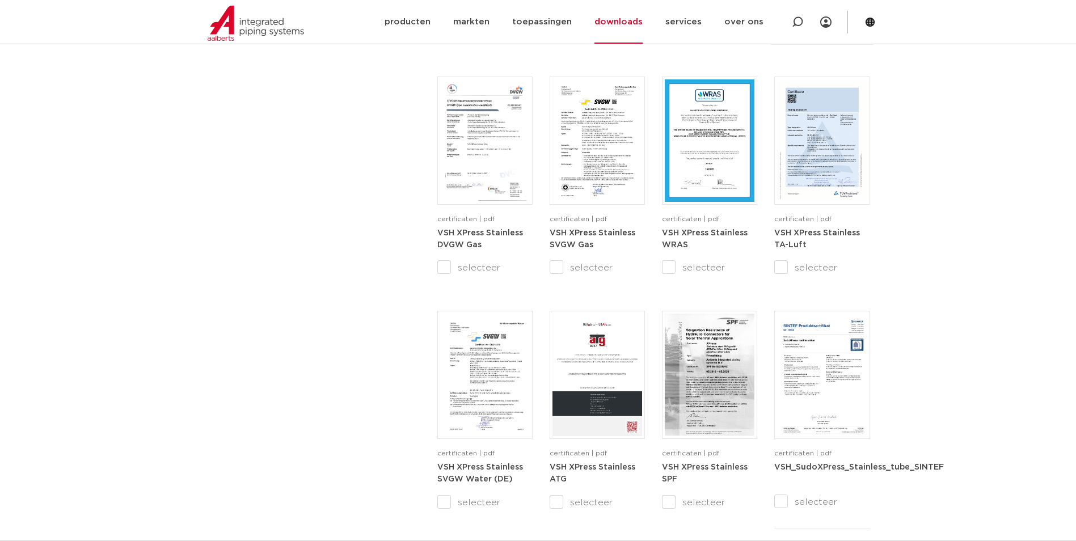
scroll to position [908, 0]
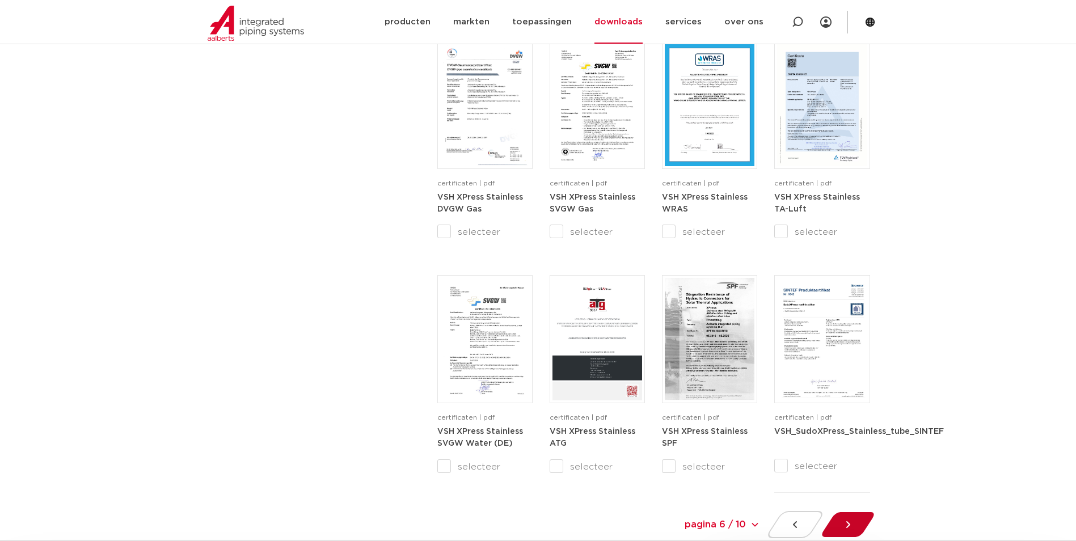
click at [839, 519] on div at bounding box center [847, 524] width 62 height 27
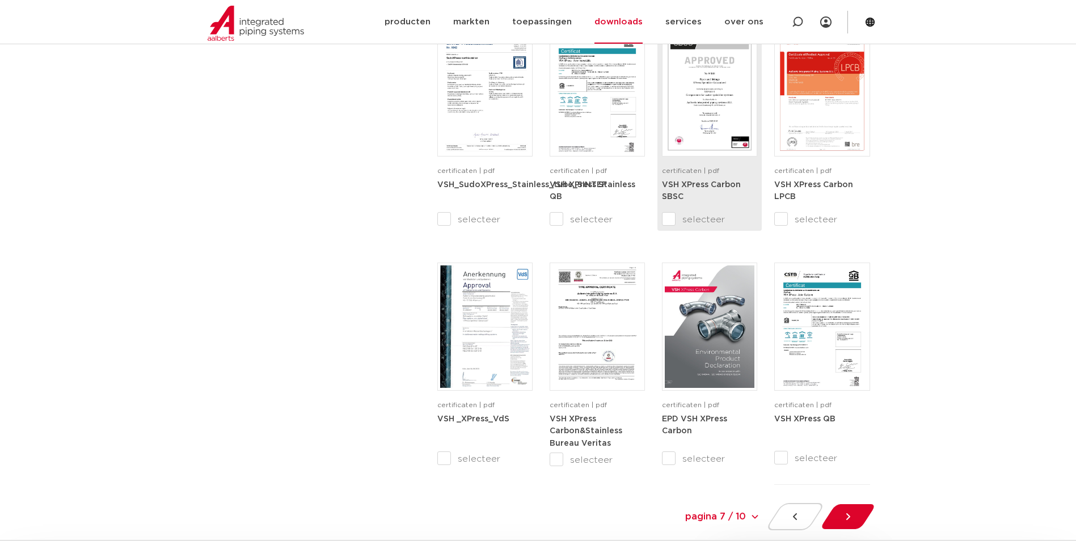
scroll to position [1002, 0]
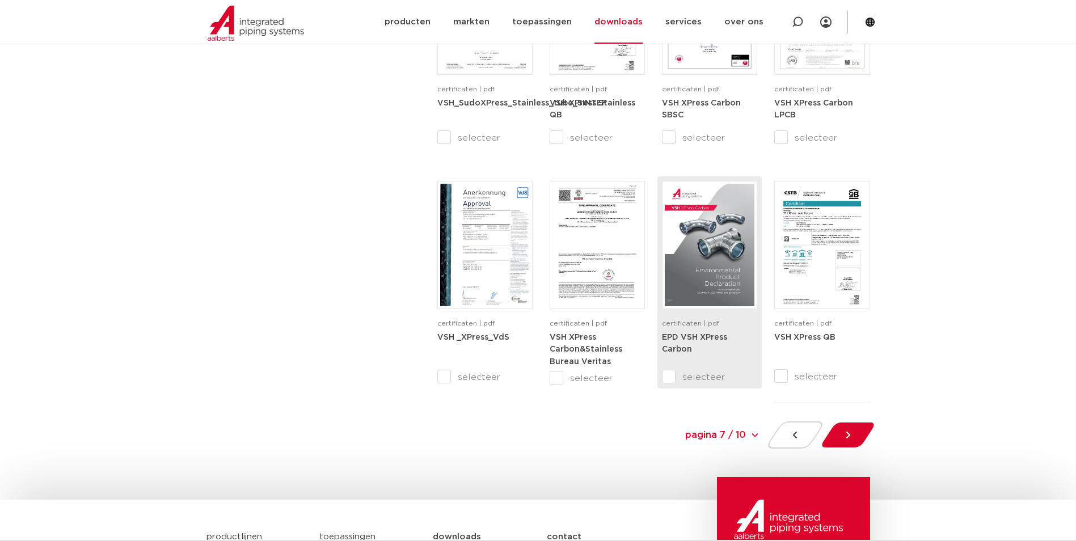
click at [716, 339] on strong "EPD VSH XPress Carbon" at bounding box center [694, 343] width 65 height 20
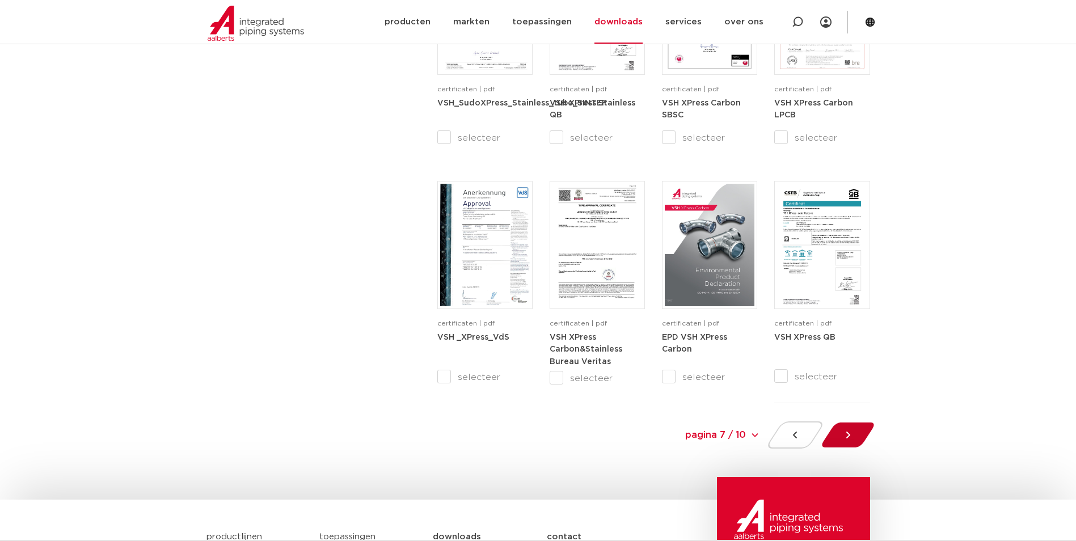
click at [853, 434] on icon at bounding box center [847, 434] width 11 height 11
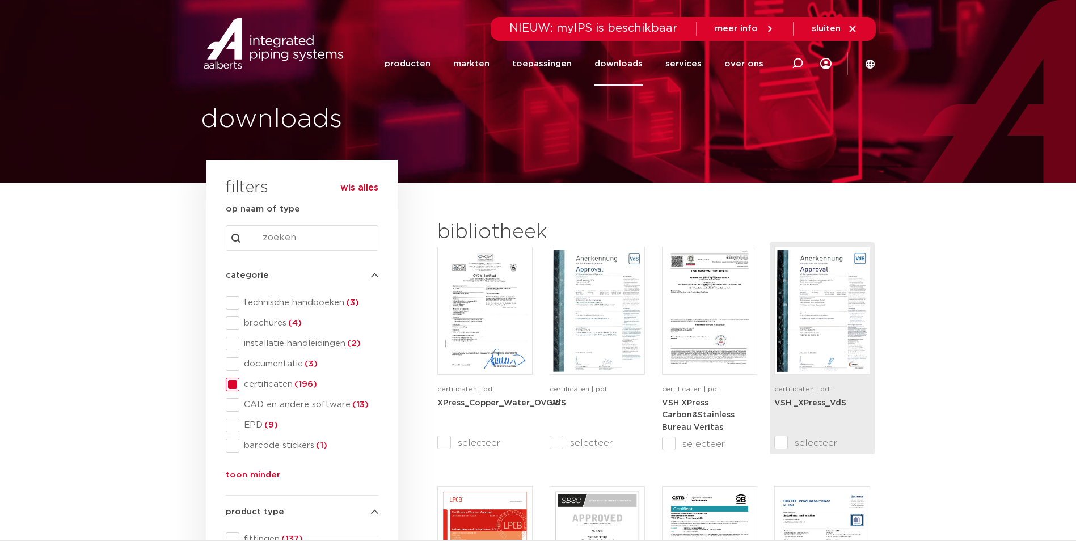
click at [839, 404] on strong "VSH _XPress_VdS" at bounding box center [810, 403] width 72 height 8
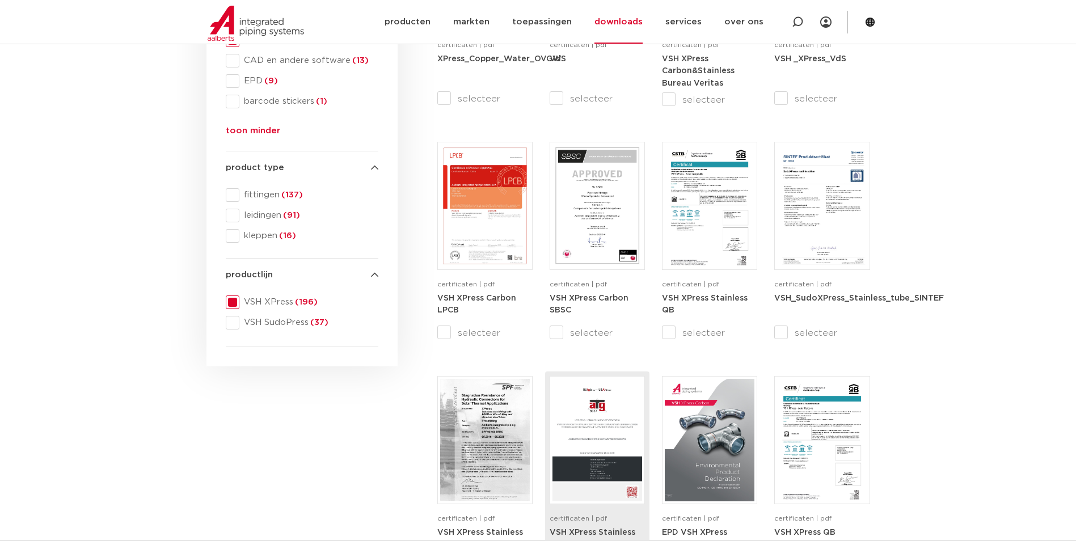
scroll to position [378, 0]
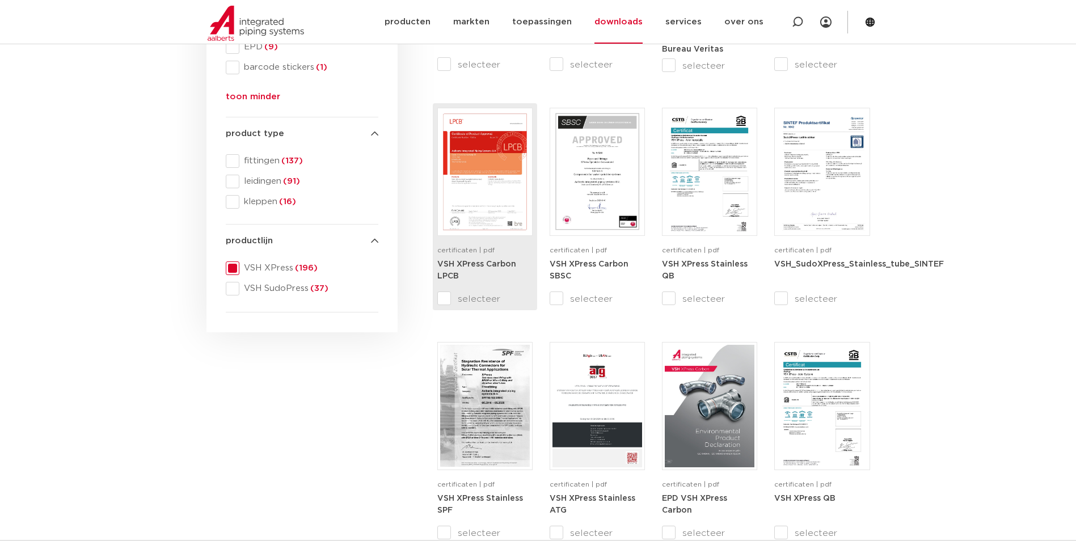
click at [479, 157] on img at bounding box center [485, 172] width 90 height 122
click at [443, 297] on input "selecteer" at bounding box center [461, 299] width 48 height 14
checkbox input "true"
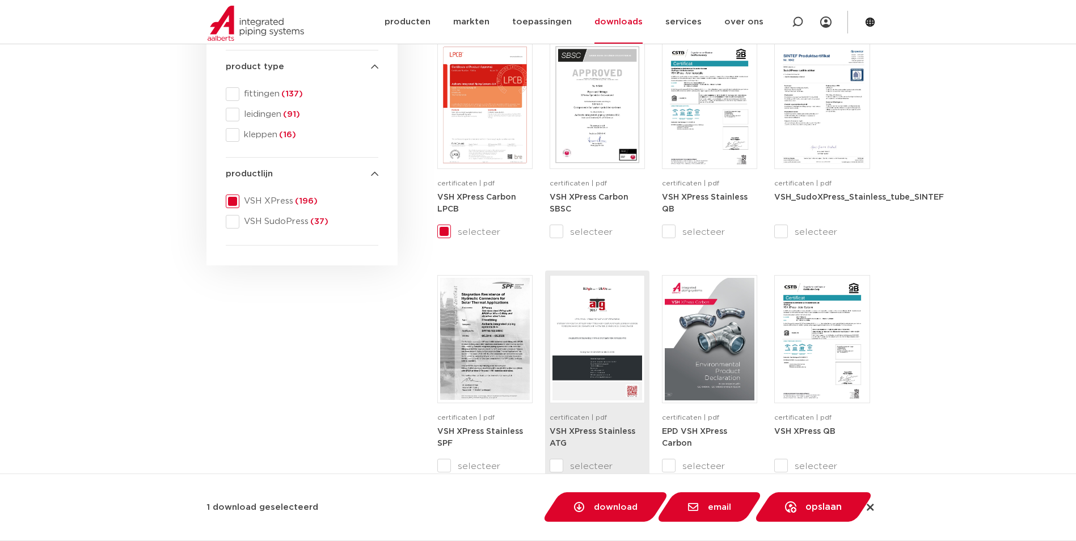
scroll to position [472, 0]
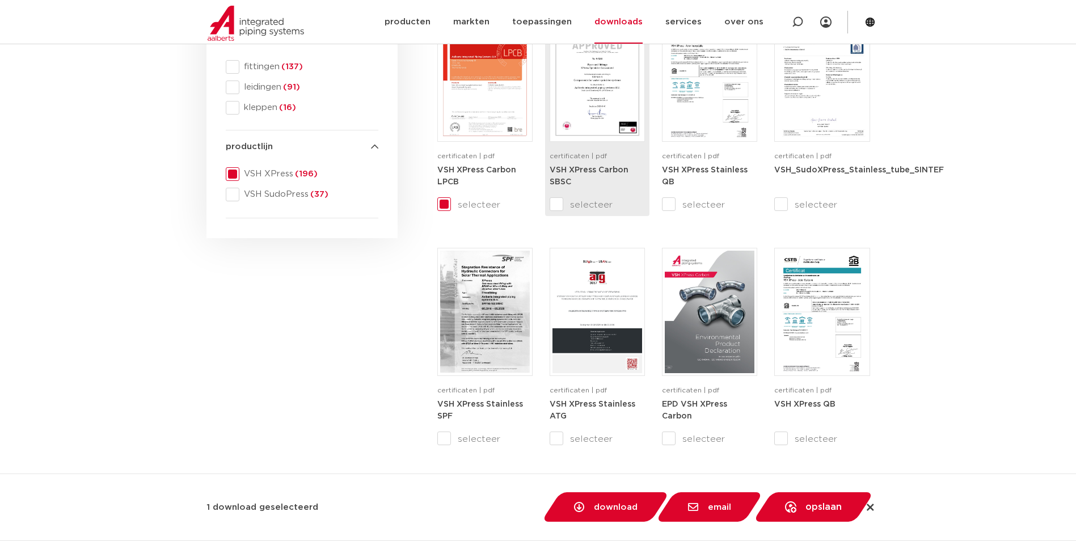
click at [583, 170] on strong "VSH XPress Carbon SBSC" at bounding box center [588, 176] width 79 height 20
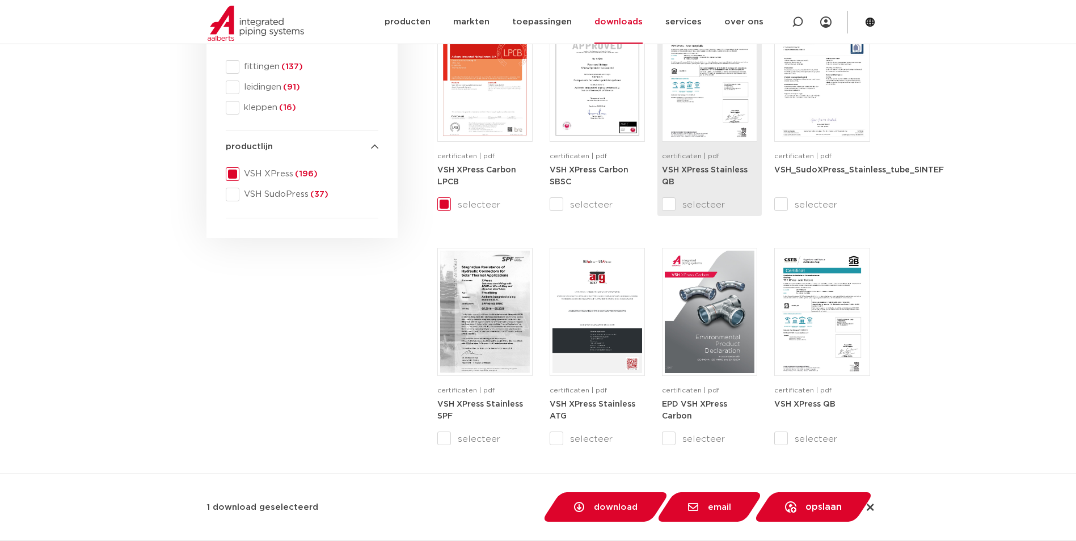
scroll to position [567, 0]
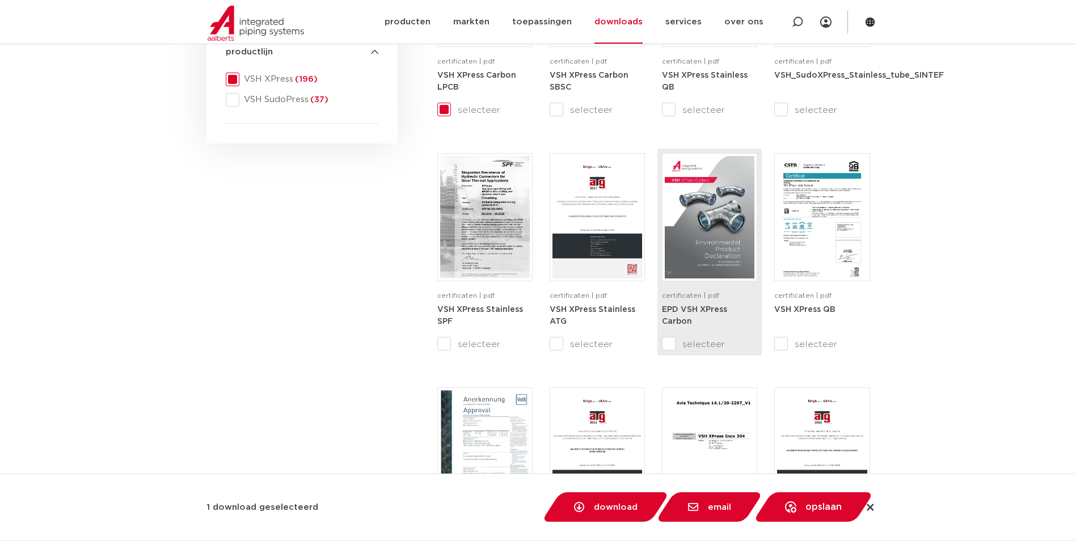
click at [694, 307] on strong "EPD VSH XPress Carbon" at bounding box center [694, 316] width 65 height 20
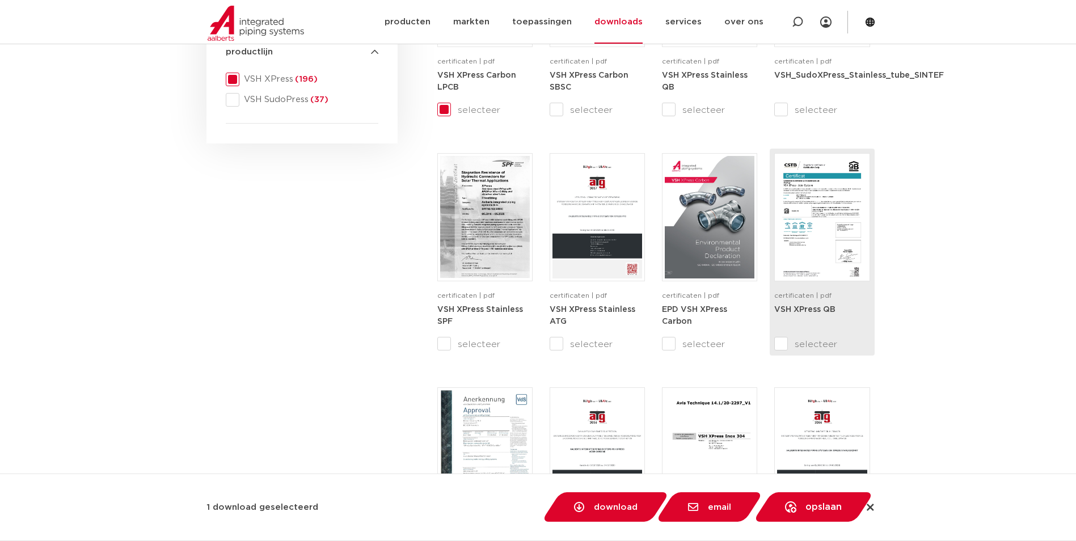
click at [807, 310] on strong "VSH XPress QB" at bounding box center [804, 310] width 61 height 8
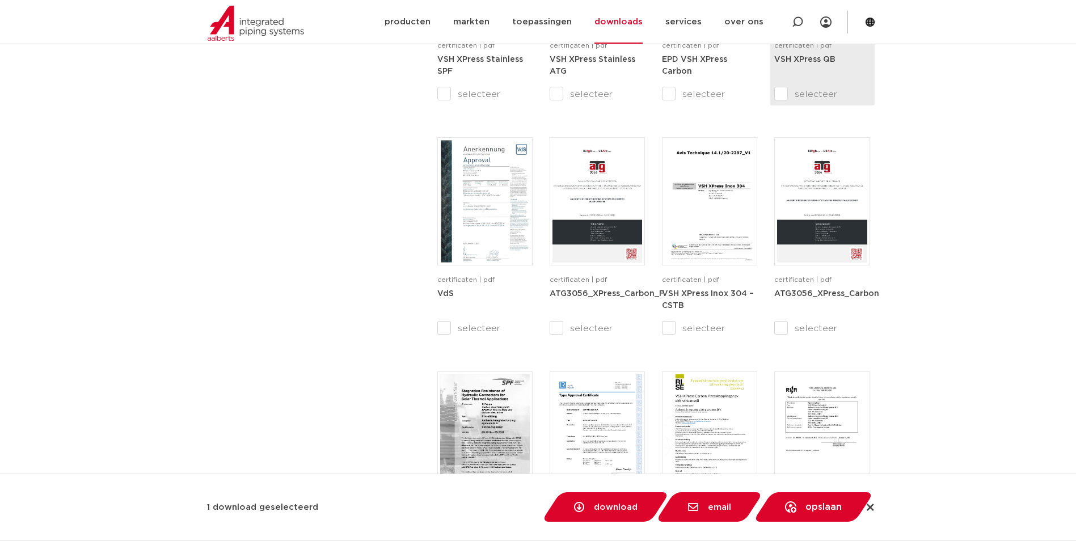
scroll to position [851, 0]
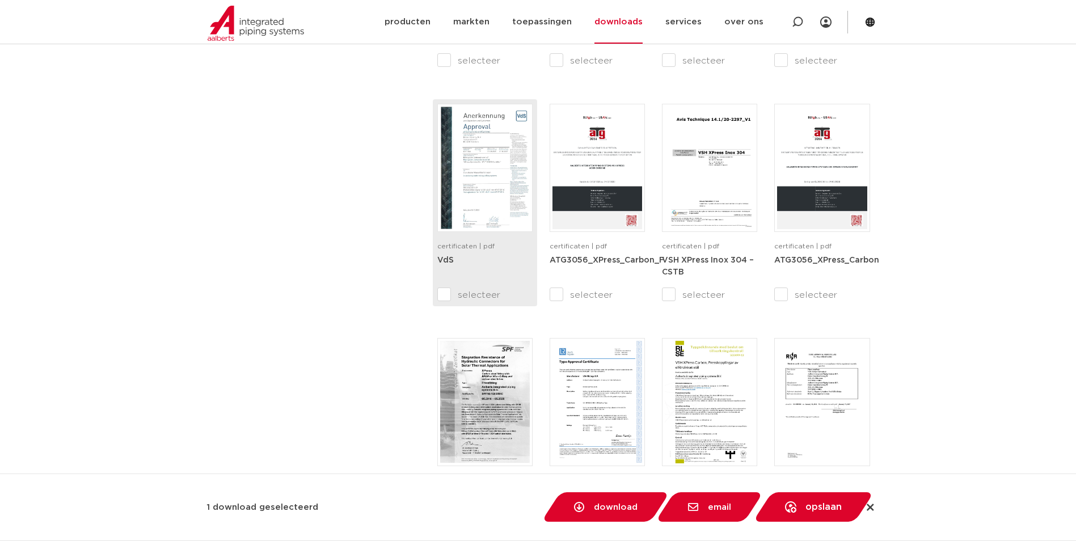
click at [480, 213] on img at bounding box center [485, 168] width 90 height 122
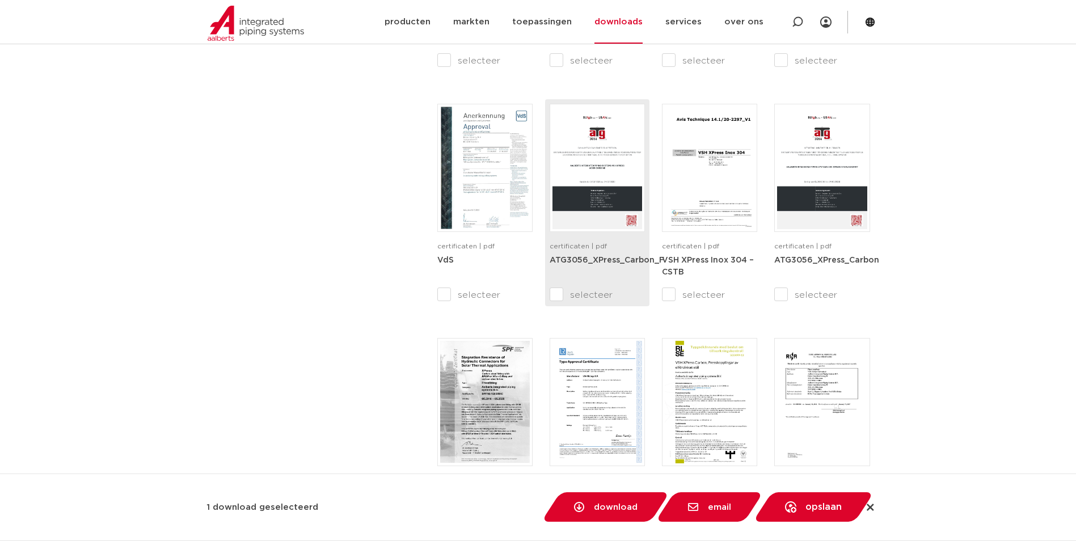
click at [594, 205] on img at bounding box center [597, 168] width 90 height 122
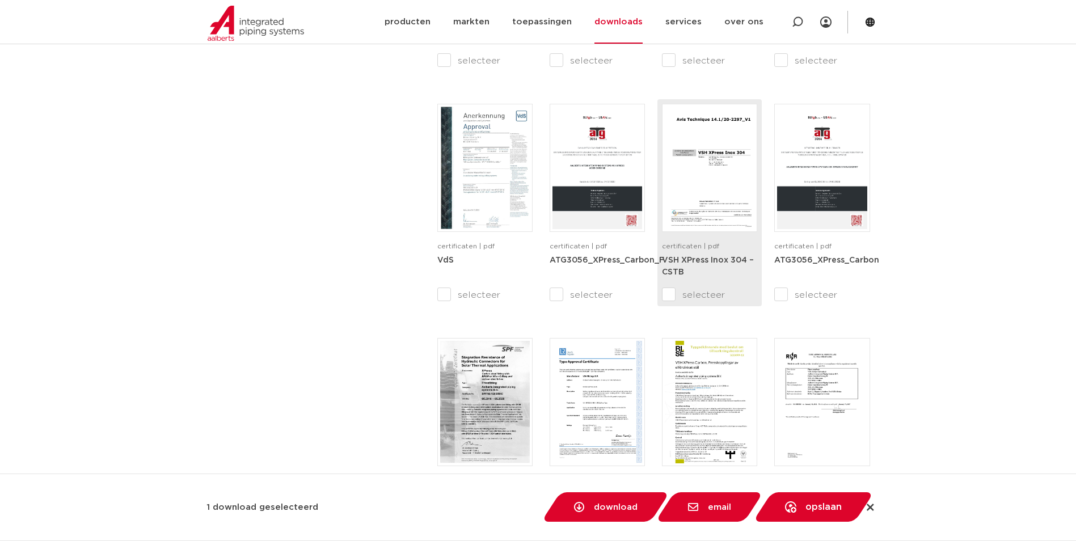
click at [666, 260] on strong "VSH XPress Inox 304 – CSTB" at bounding box center [708, 266] width 92 height 20
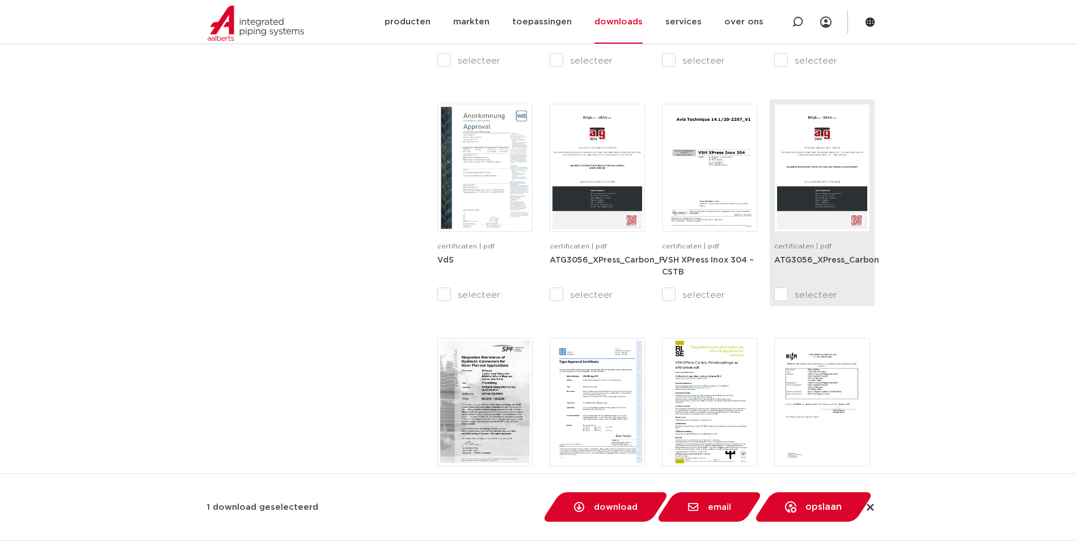
click at [840, 256] on strong "ATG3056_XPress_Carbon" at bounding box center [826, 260] width 105 height 8
click at [778, 293] on input "selecteer" at bounding box center [798, 295] width 48 height 14
checkbox input "true"
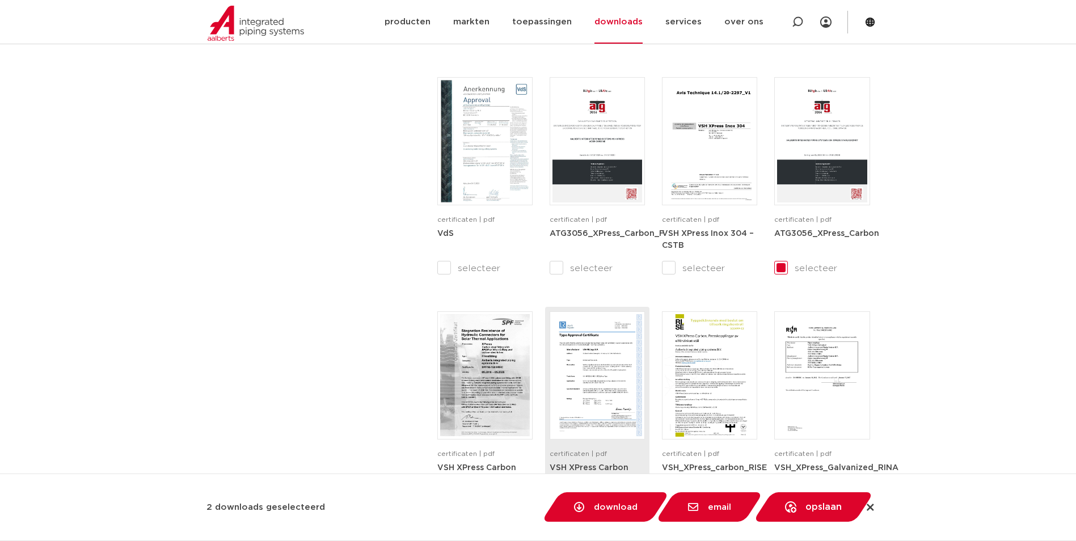
scroll to position [1134, 0]
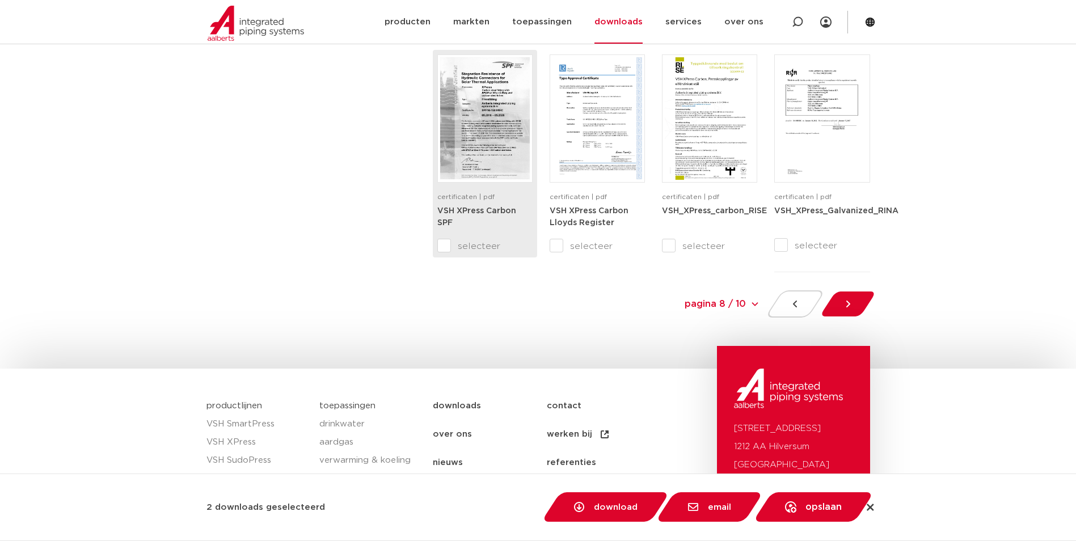
click at [467, 177] on img at bounding box center [485, 118] width 90 height 122
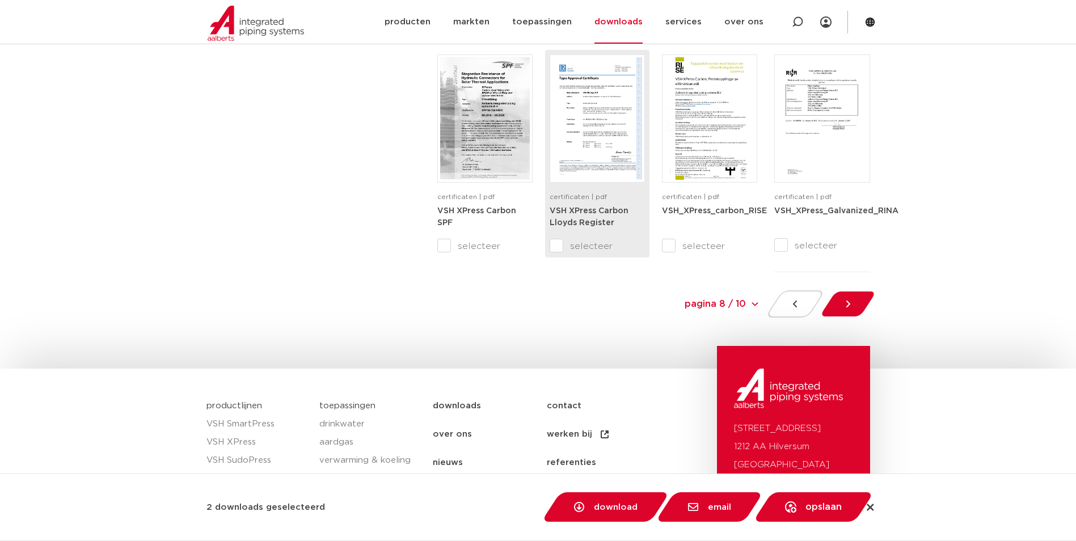
click at [558, 243] on input "selecteer" at bounding box center [573, 246] width 48 height 14
click at [556, 250] on input "selecteer" at bounding box center [573, 246] width 48 height 14
checkbox input "false"
click at [580, 154] on img at bounding box center [597, 118] width 90 height 122
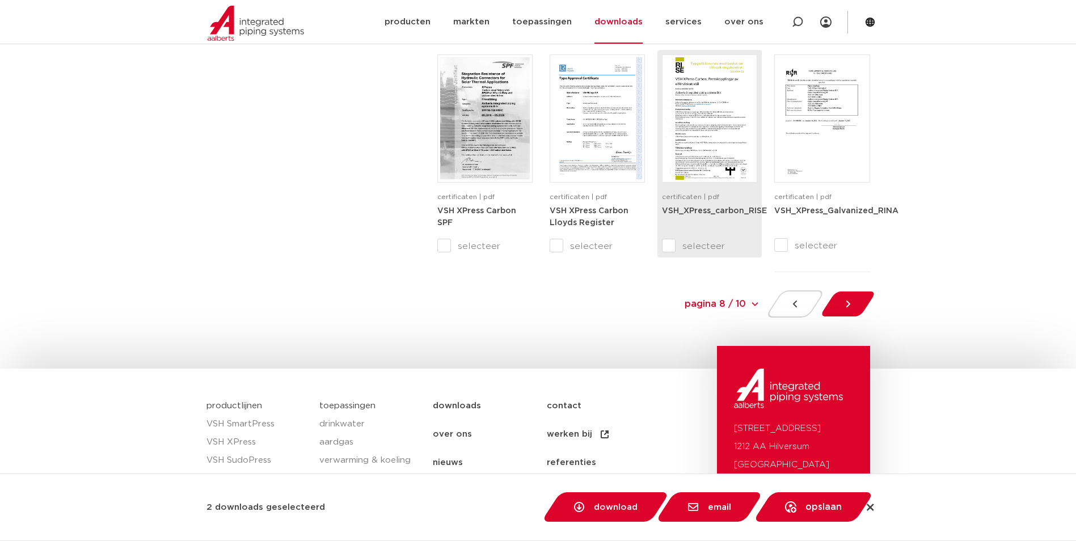
click at [710, 151] on img at bounding box center [710, 118] width 90 height 122
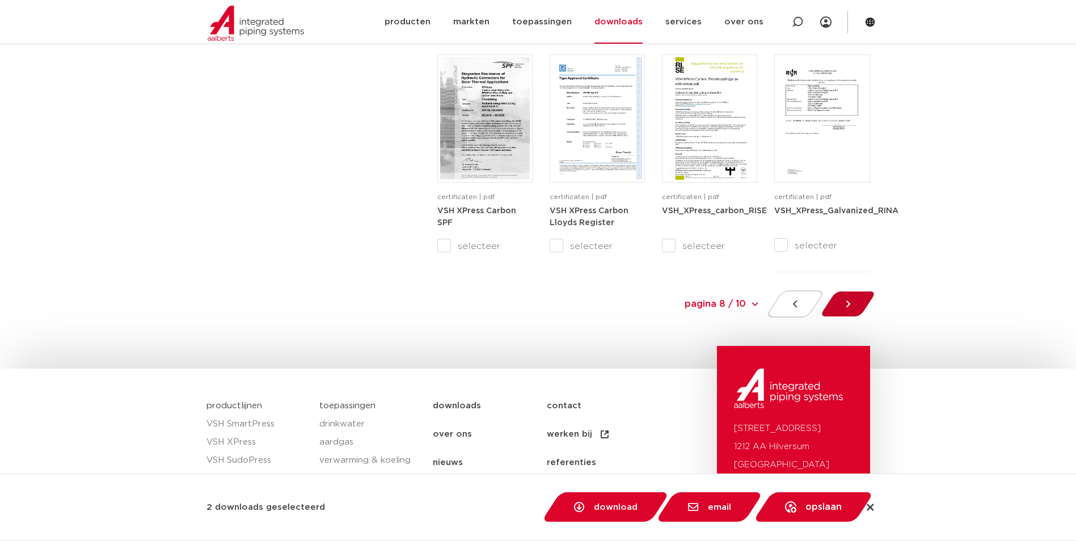
click at [836, 310] on div at bounding box center [847, 303] width 62 height 27
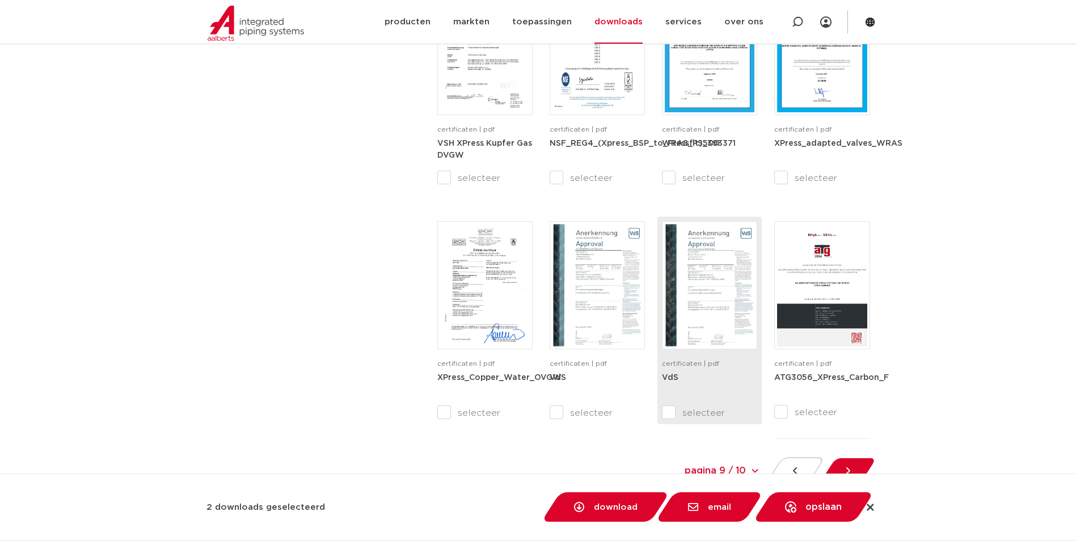
scroll to position [995, 0]
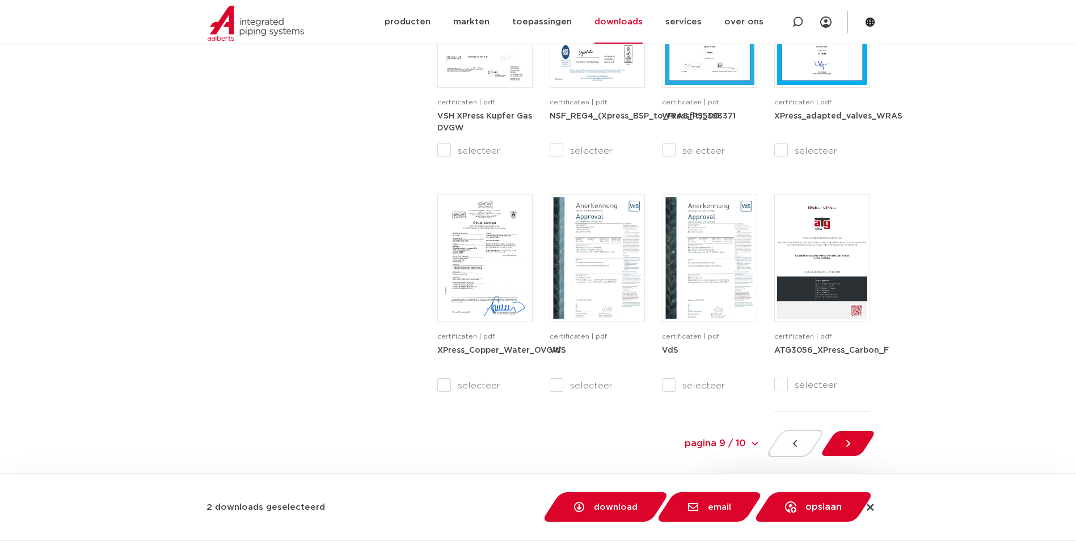
checkbox input "false"
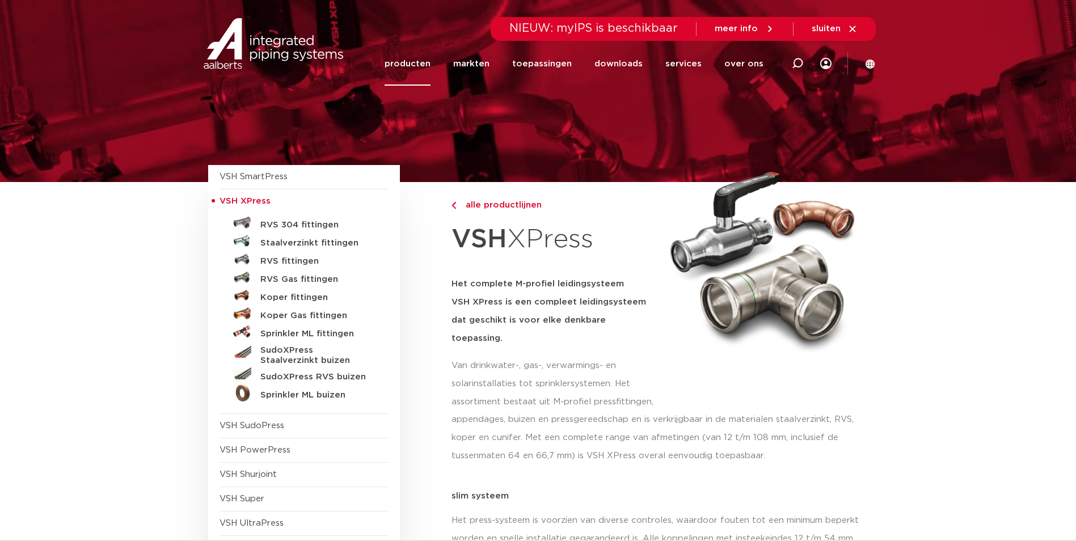
click at [646, 100] on div at bounding box center [538, 91] width 675 height 182
click at [633, 62] on link "downloads" at bounding box center [618, 64] width 48 height 44
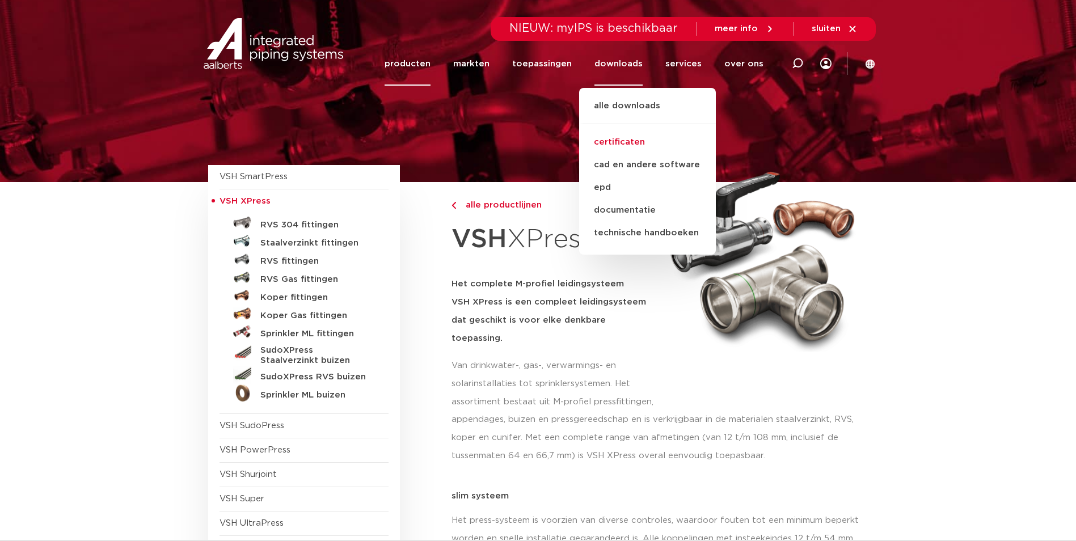
click at [632, 142] on link "certificaten" at bounding box center [647, 142] width 137 height 23
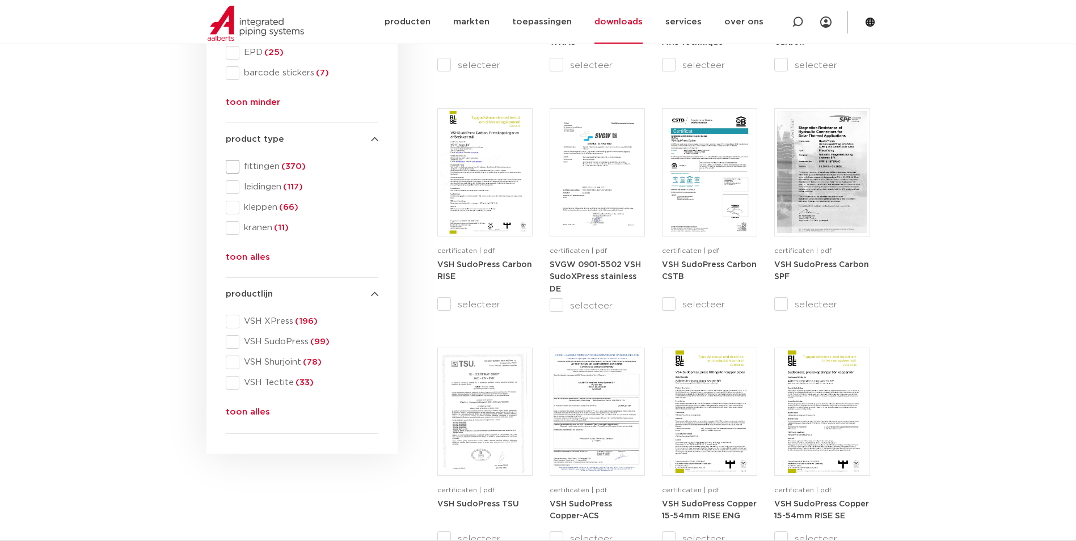
scroll to position [378, 0]
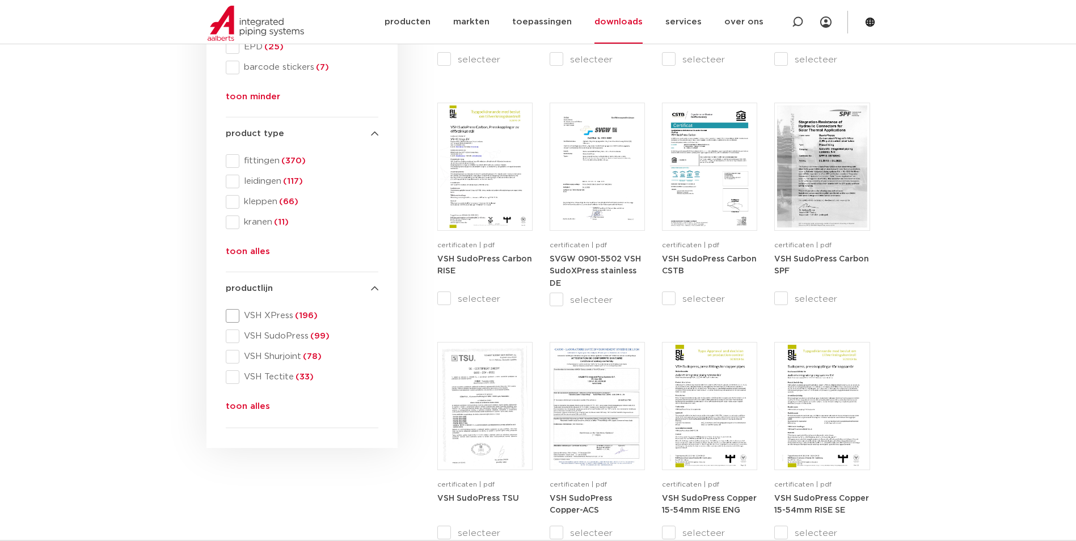
click at [285, 315] on span "VSH XPress (196)" at bounding box center [308, 315] width 139 height 11
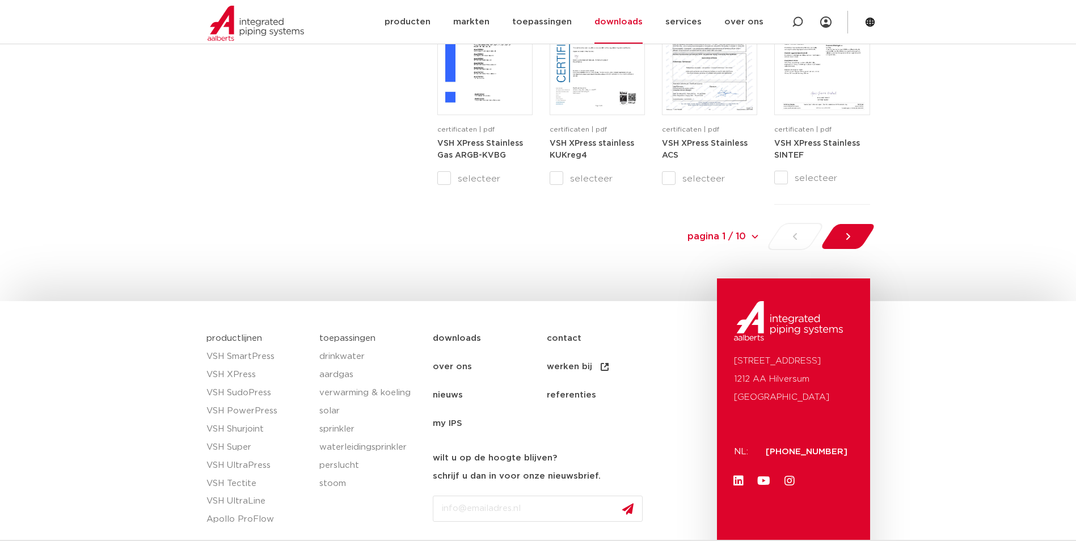
scroll to position [1278, 0]
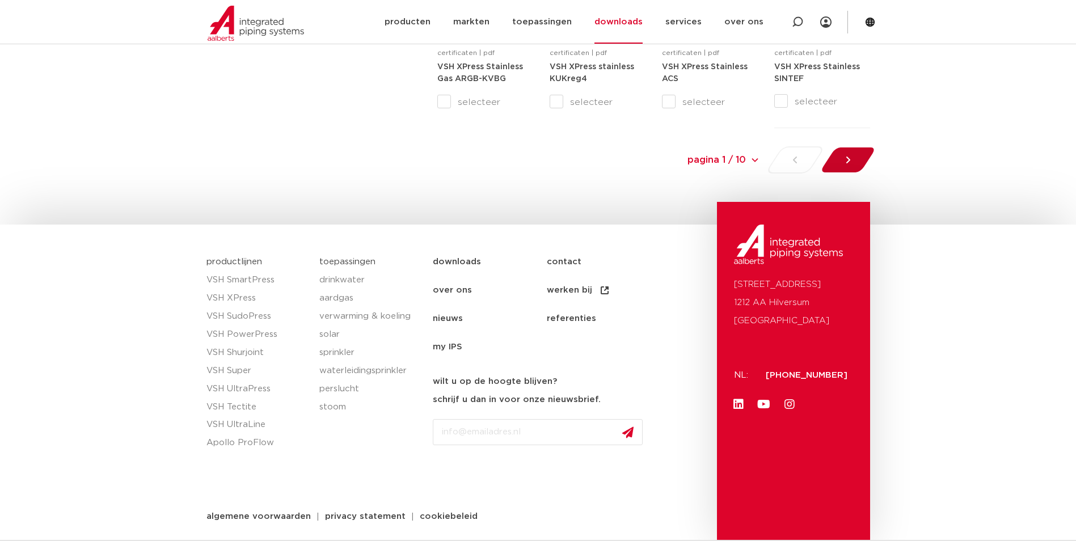
click at [847, 160] on icon at bounding box center [847, 159] width 11 height 11
click at [852, 160] on icon at bounding box center [847, 159] width 11 height 11
click at [845, 154] on div at bounding box center [847, 159] width 62 height 27
click at [852, 157] on icon at bounding box center [847, 159] width 11 height 11
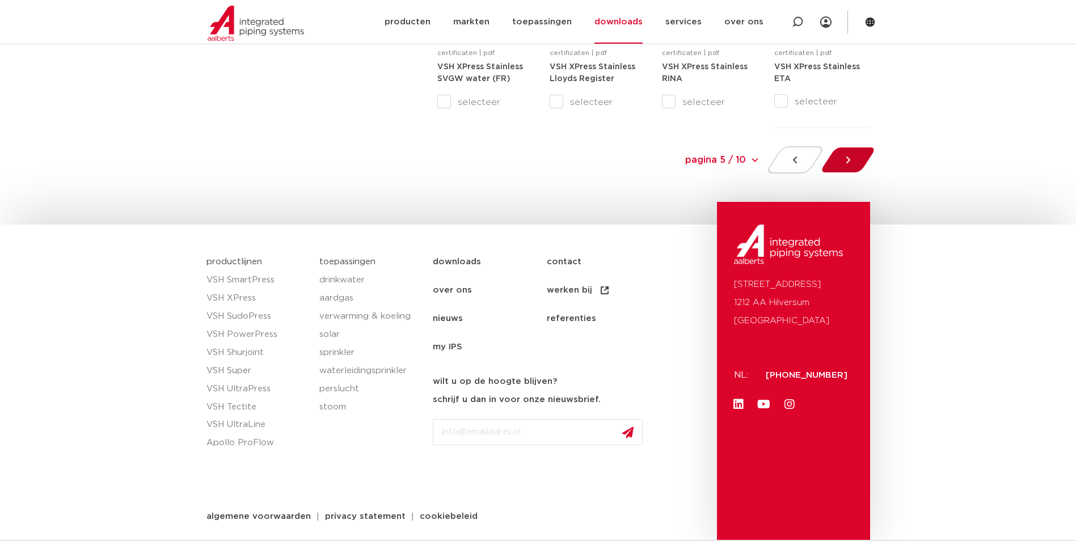
click at [840, 168] on div at bounding box center [847, 159] width 62 height 27
click at [852, 155] on icon at bounding box center [847, 159] width 11 height 11
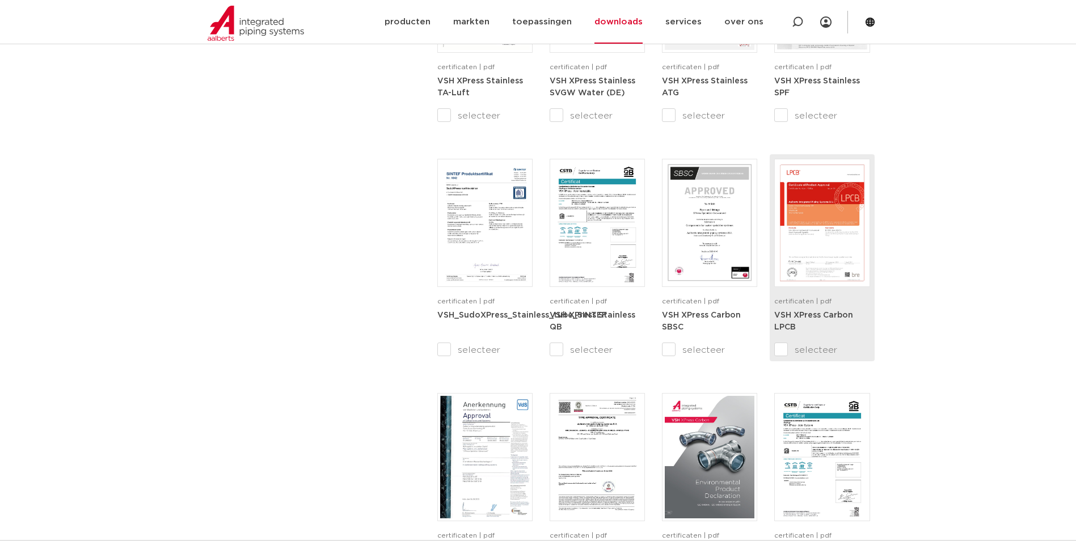
scroll to position [814, 0]
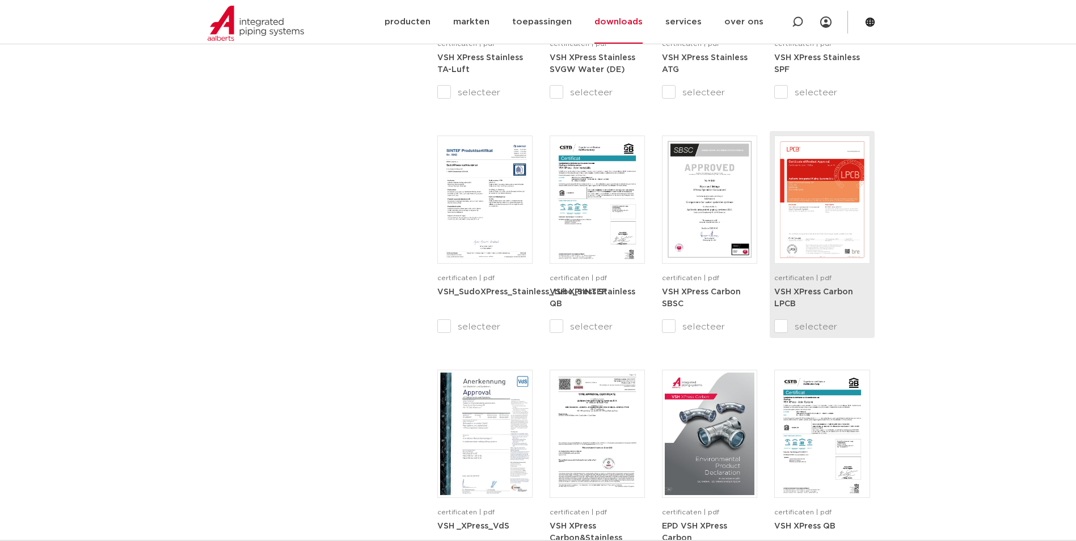
click at [844, 214] on img at bounding box center [822, 199] width 90 height 122
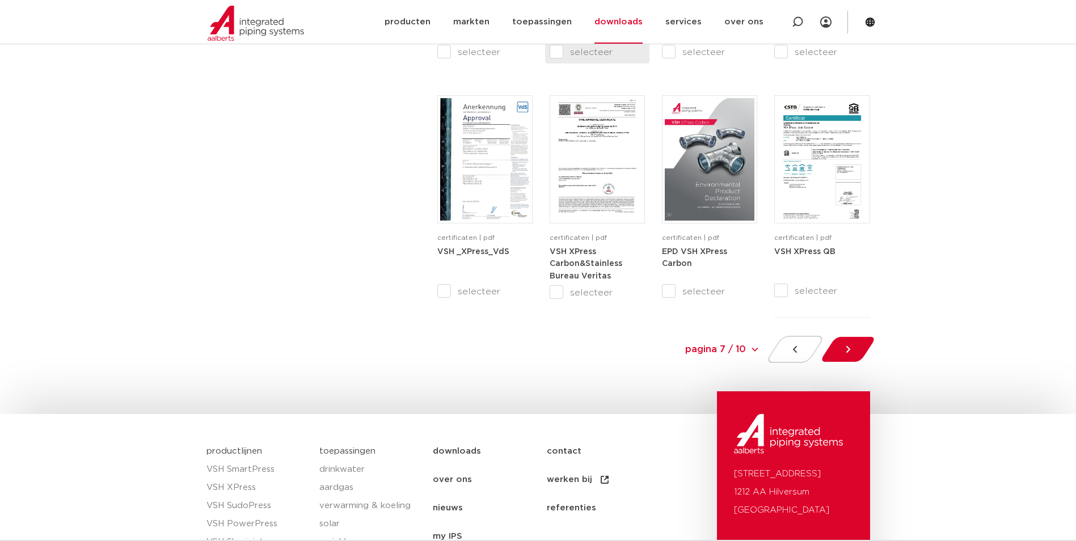
scroll to position [1097, 0]
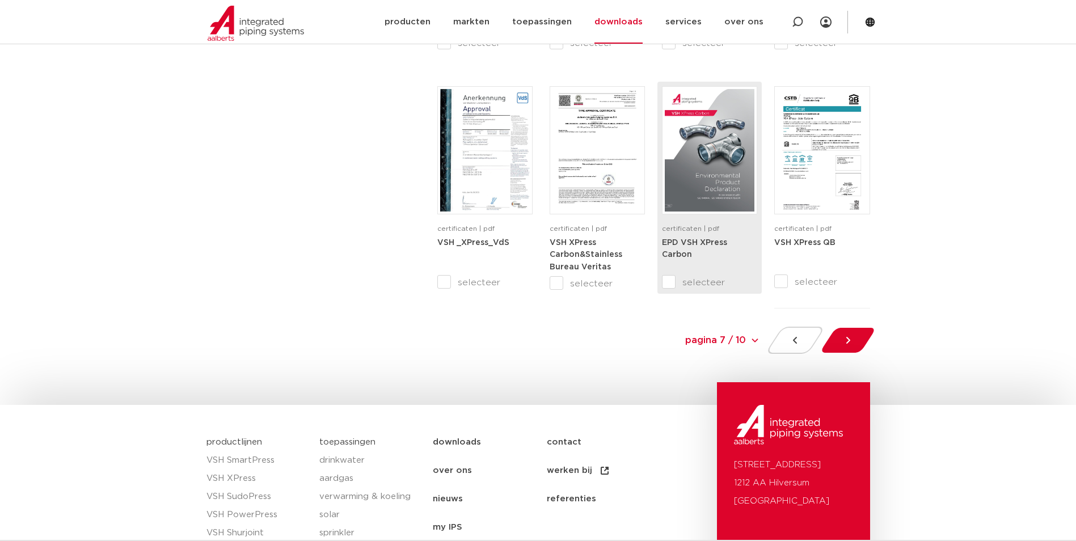
click at [705, 280] on input "selecteer" at bounding box center [686, 283] width 48 height 14
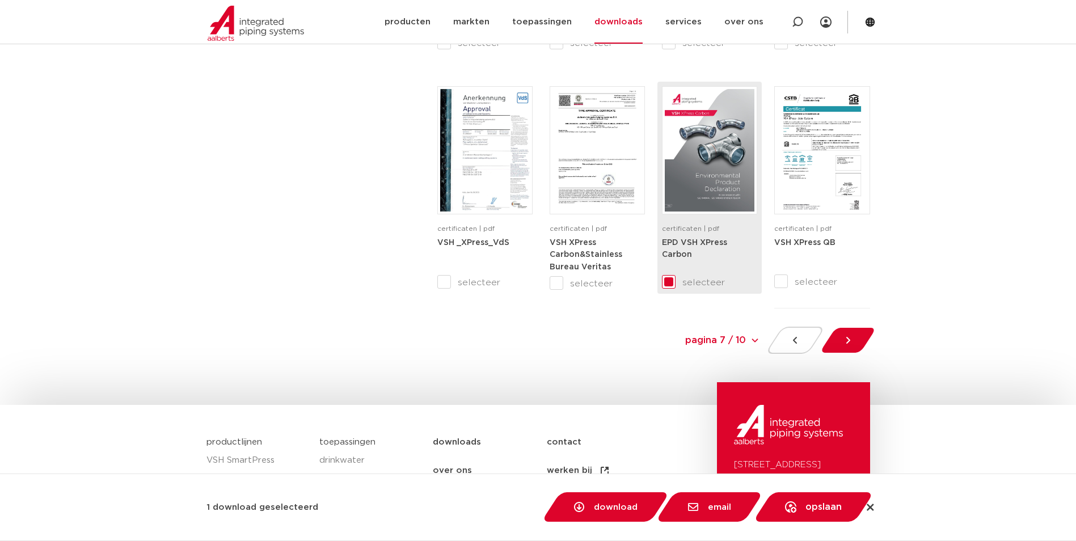
click at [697, 189] on img at bounding box center [710, 150] width 90 height 122
click at [683, 278] on input "selecteer" at bounding box center [686, 283] width 48 height 14
checkbox input "false"
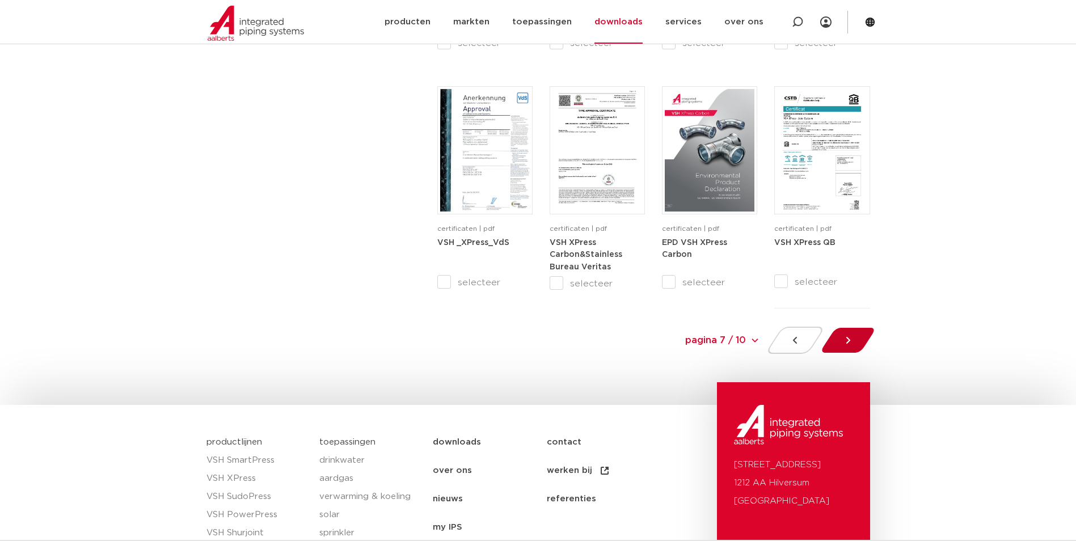
click at [860, 340] on div at bounding box center [847, 340] width 62 height 27
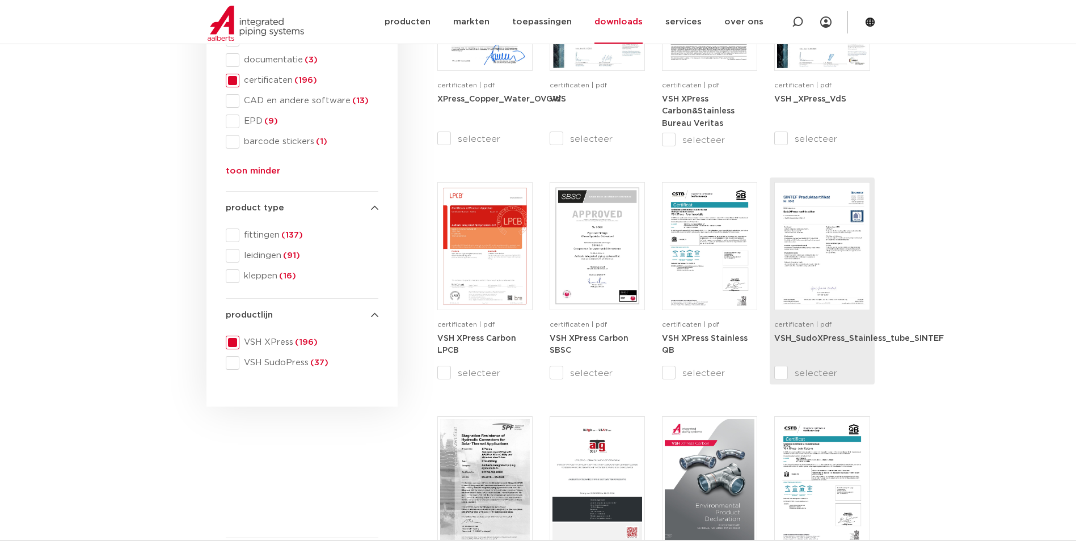
scroll to position [378, 0]
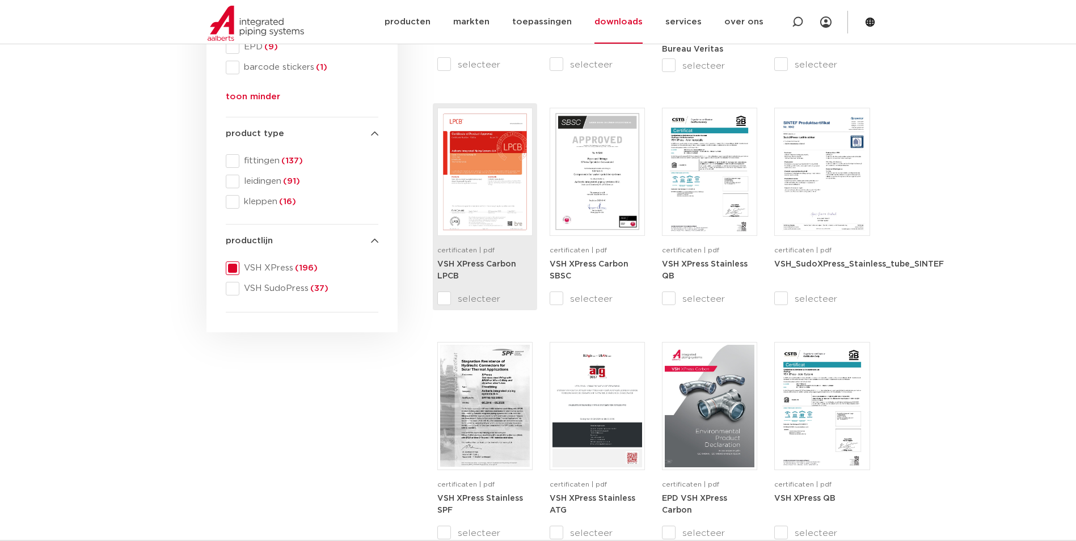
click at [459, 183] on img at bounding box center [485, 172] width 90 height 122
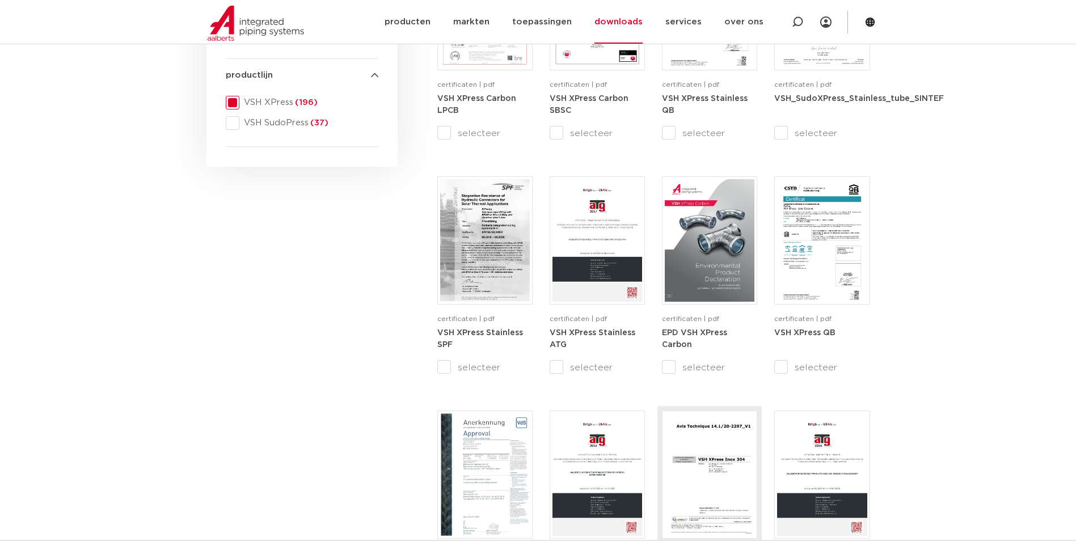
scroll to position [567, 0]
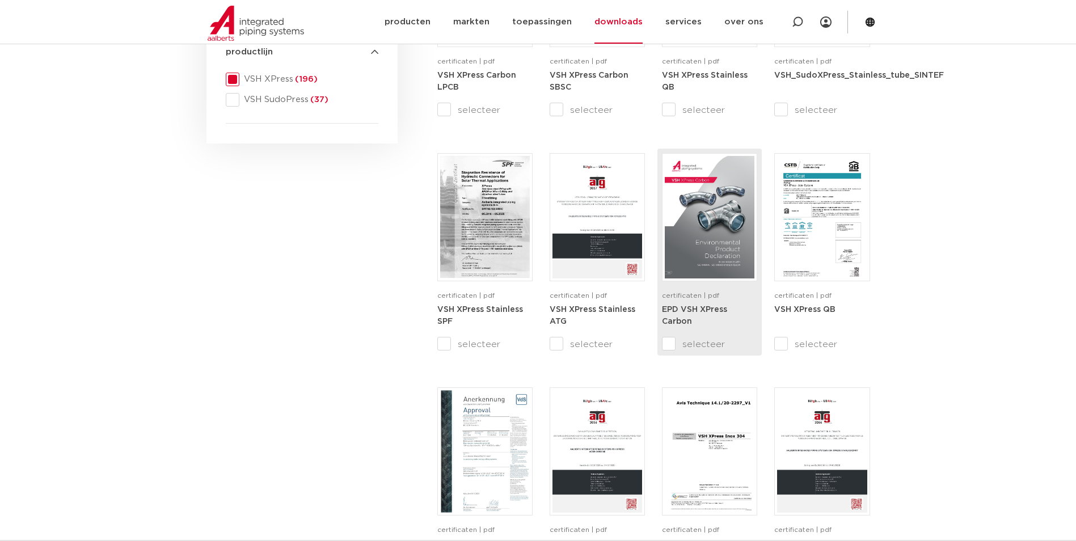
click at [679, 342] on input "selecteer" at bounding box center [686, 344] width 48 height 14
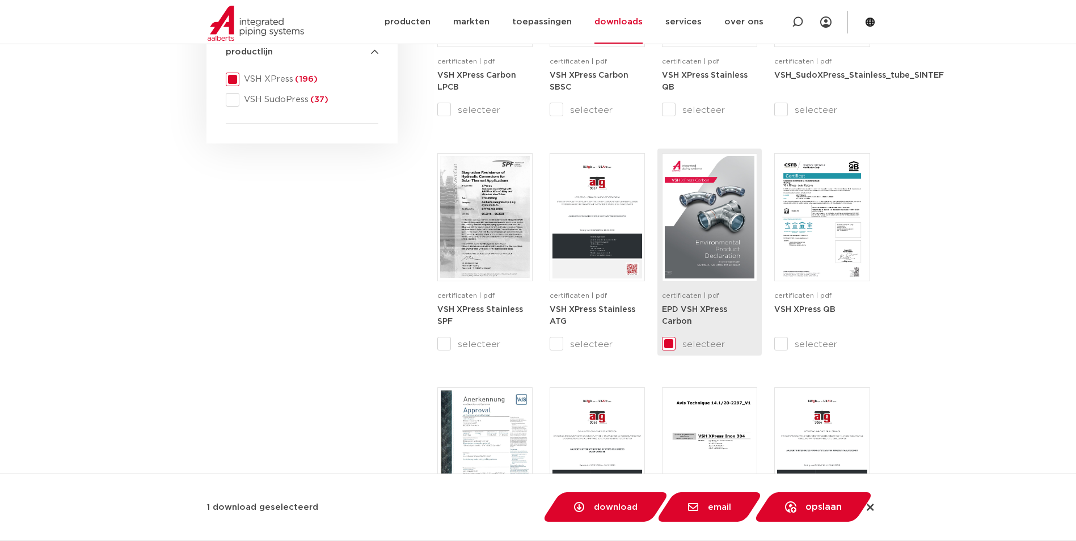
click at [693, 253] on img at bounding box center [710, 217] width 90 height 122
click at [673, 332] on div "EPD VSH XPress Carbon" at bounding box center [709, 320] width 95 height 34
click at [663, 342] on input "selecteer" at bounding box center [686, 344] width 48 height 14
checkbox input "false"
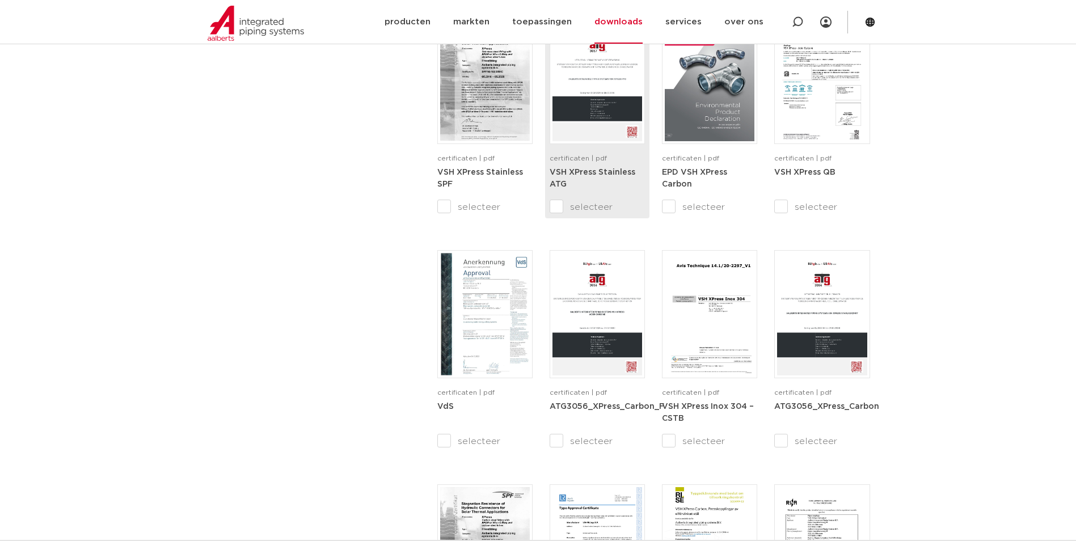
scroll to position [756, 0]
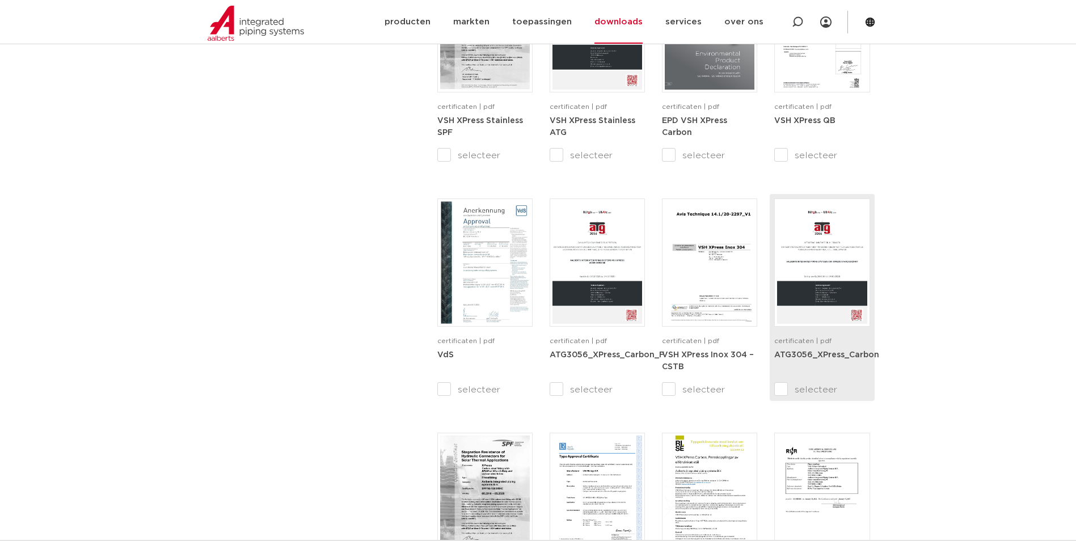
click at [847, 354] on strong "ATG3056_XPress_Carbon" at bounding box center [826, 355] width 105 height 8
click at [781, 390] on input "selecteer" at bounding box center [798, 390] width 48 height 14
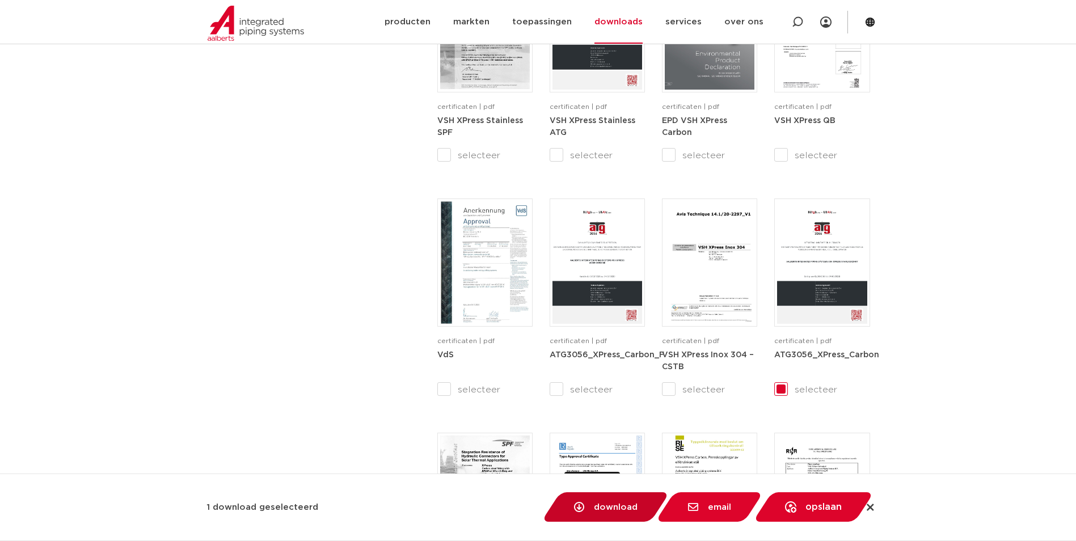
click at [583, 509] on icon at bounding box center [579, 507] width 10 height 10
checkbox input "false"
